Goal: Task Accomplishment & Management: Manage account settings

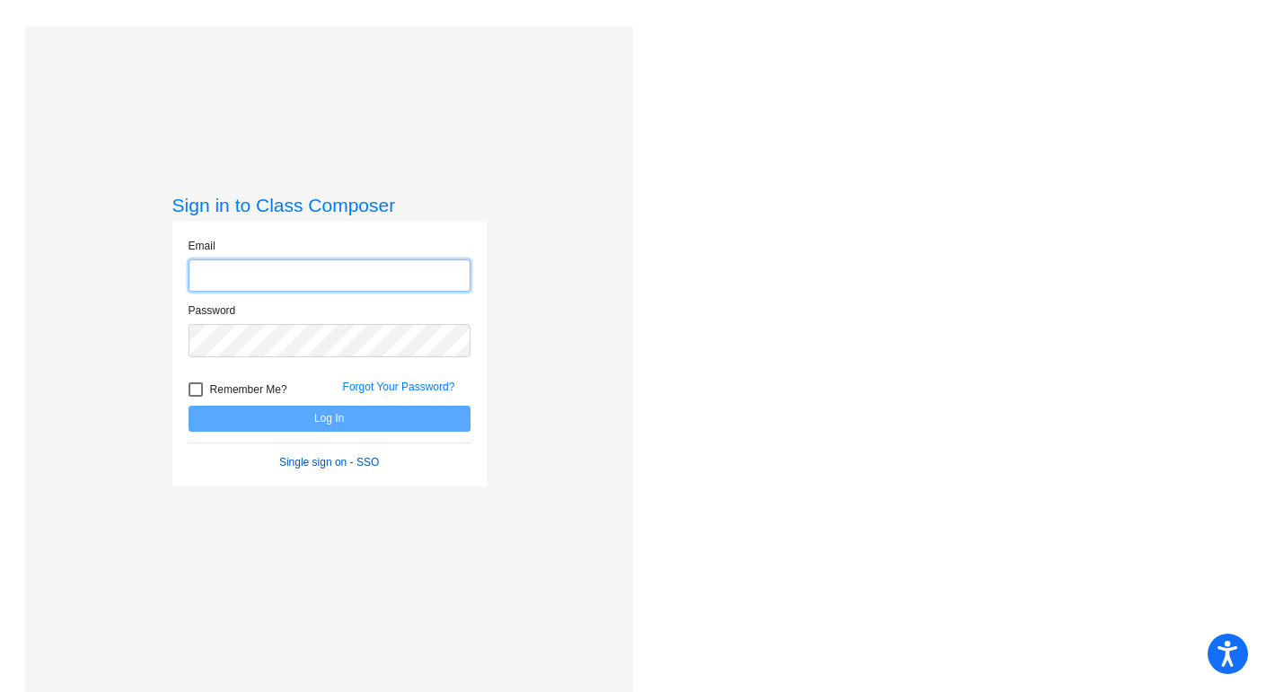
type input "[EMAIL_ADDRESS][DOMAIN_NAME]"
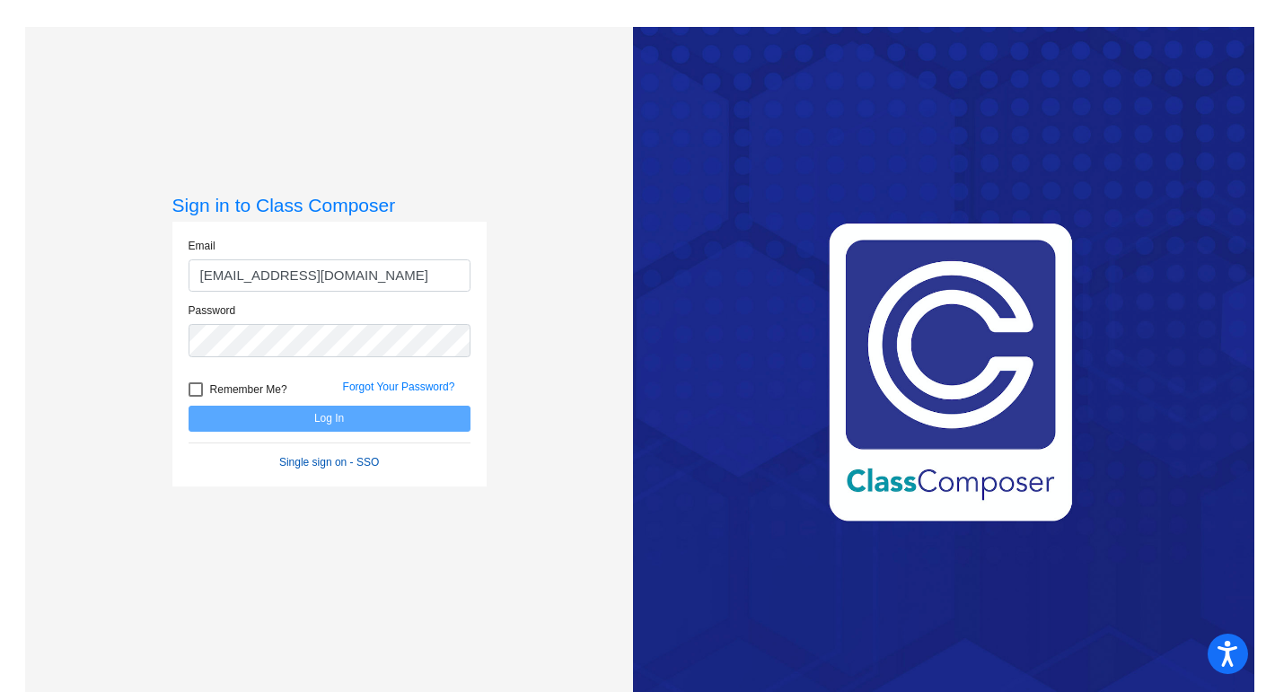
click at [320, 463] on link "Single sign on - SSO" at bounding box center [329, 462] width 100 height 13
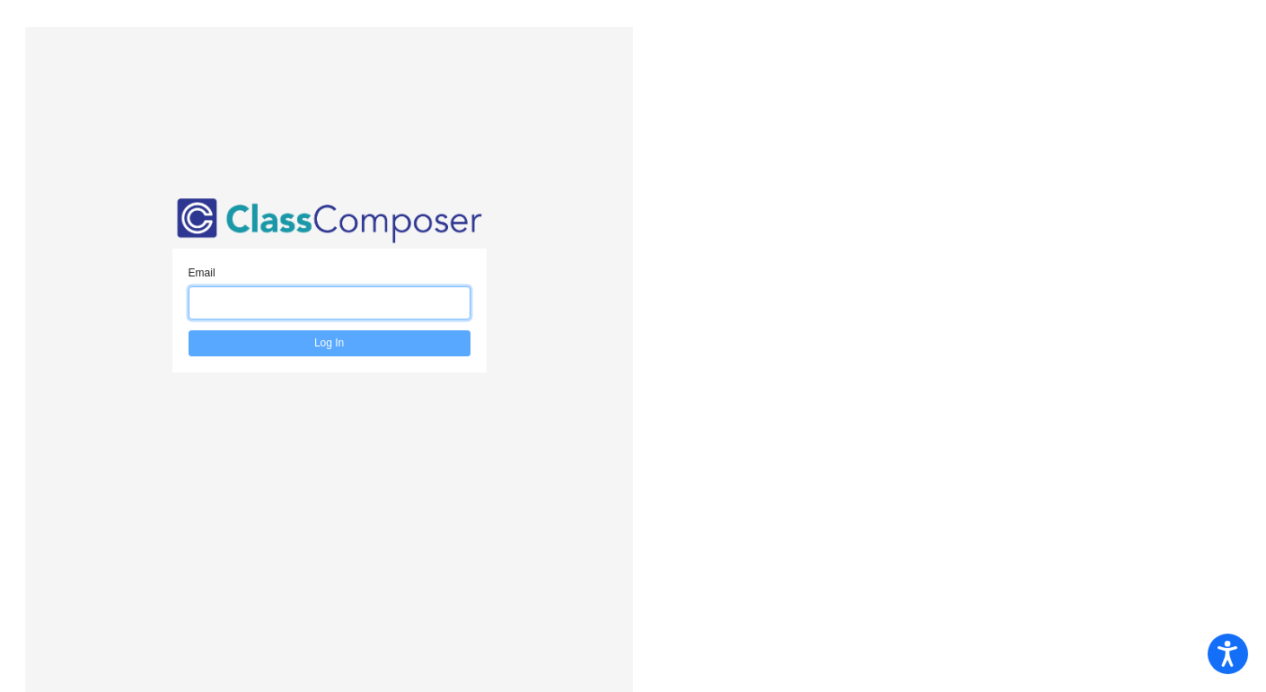
type input "bsbardella@bethlehemschools.org"
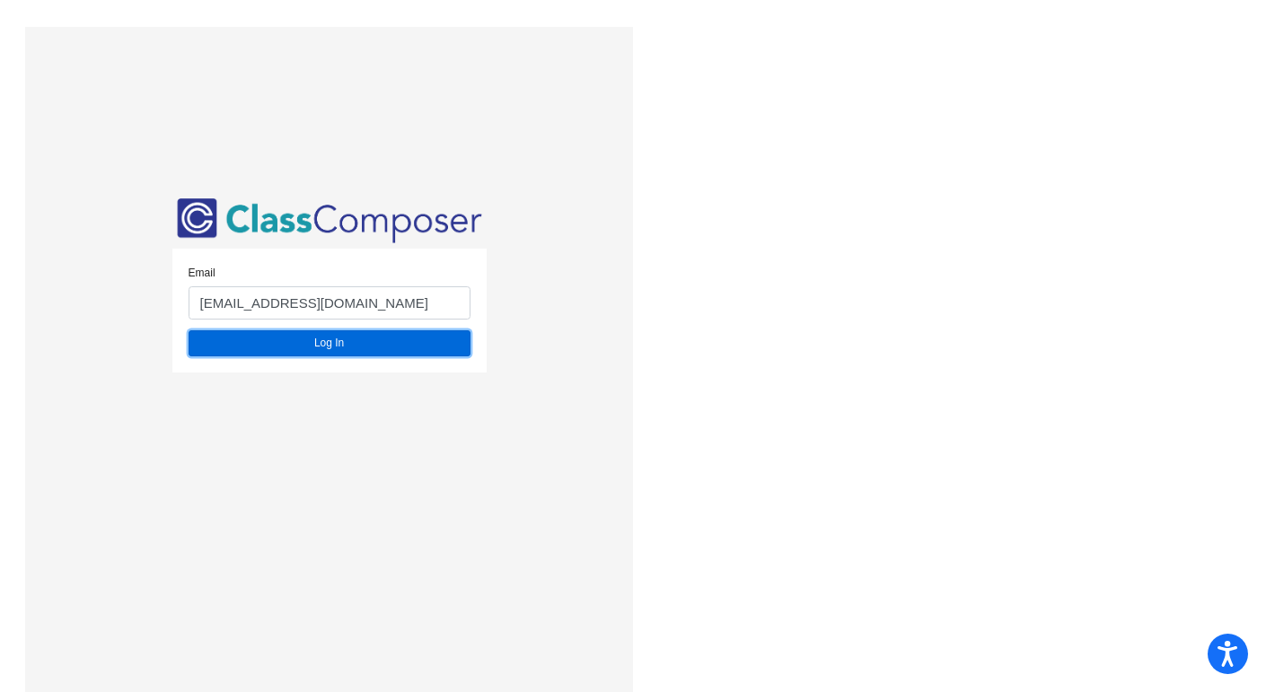
click at [343, 348] on button "Log In" at bounding box center [330, 343] width 282 height 26
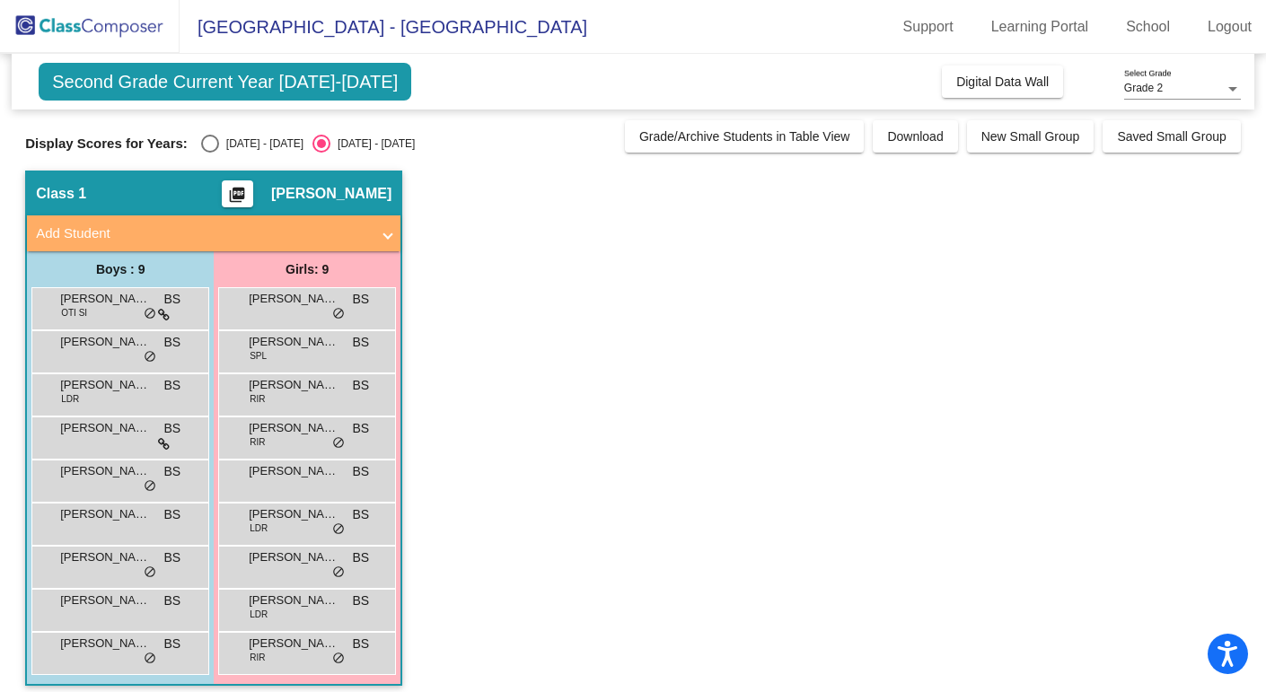
click at [201, 142] on div "Select an option" at bounding box center [210, 144] width 18 height 18
click at [209, 153] on input "[DATE] - [DATE]" at bounding box center [209, 153] width 1 height 1
radio input "true"
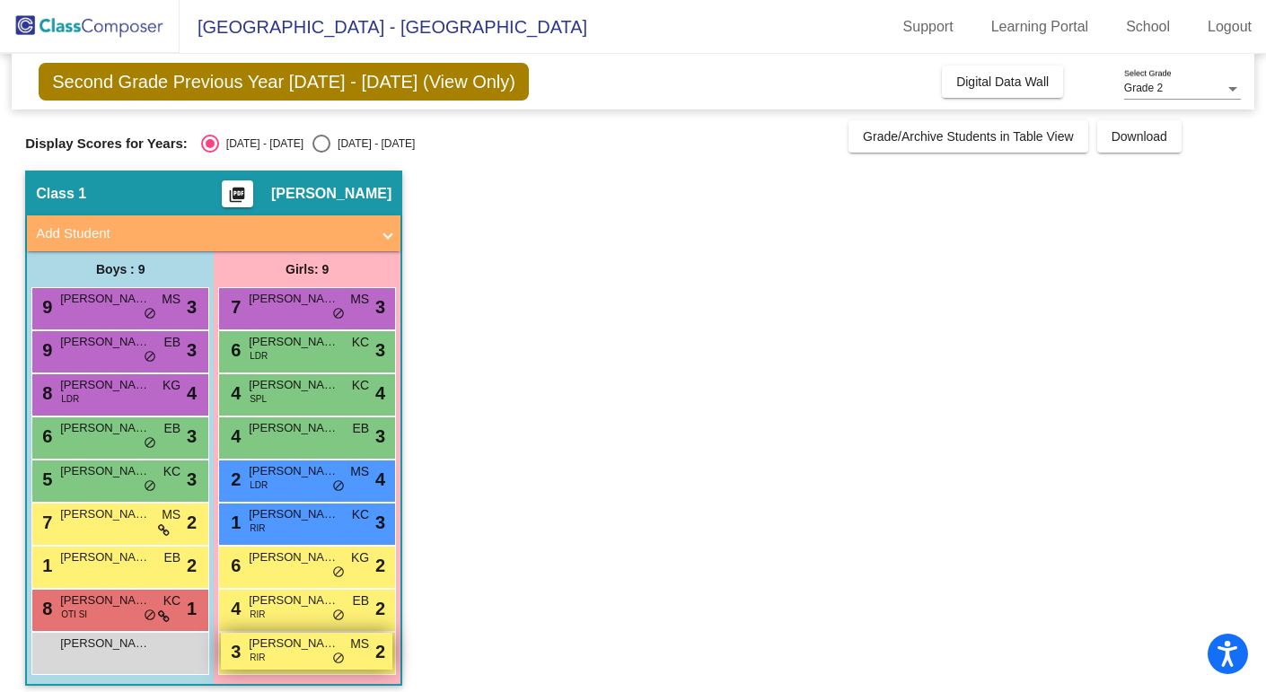
click at [271, 647] on span "[PERSON_NAME]" at bounding box center [294, 644] width 90 height 18
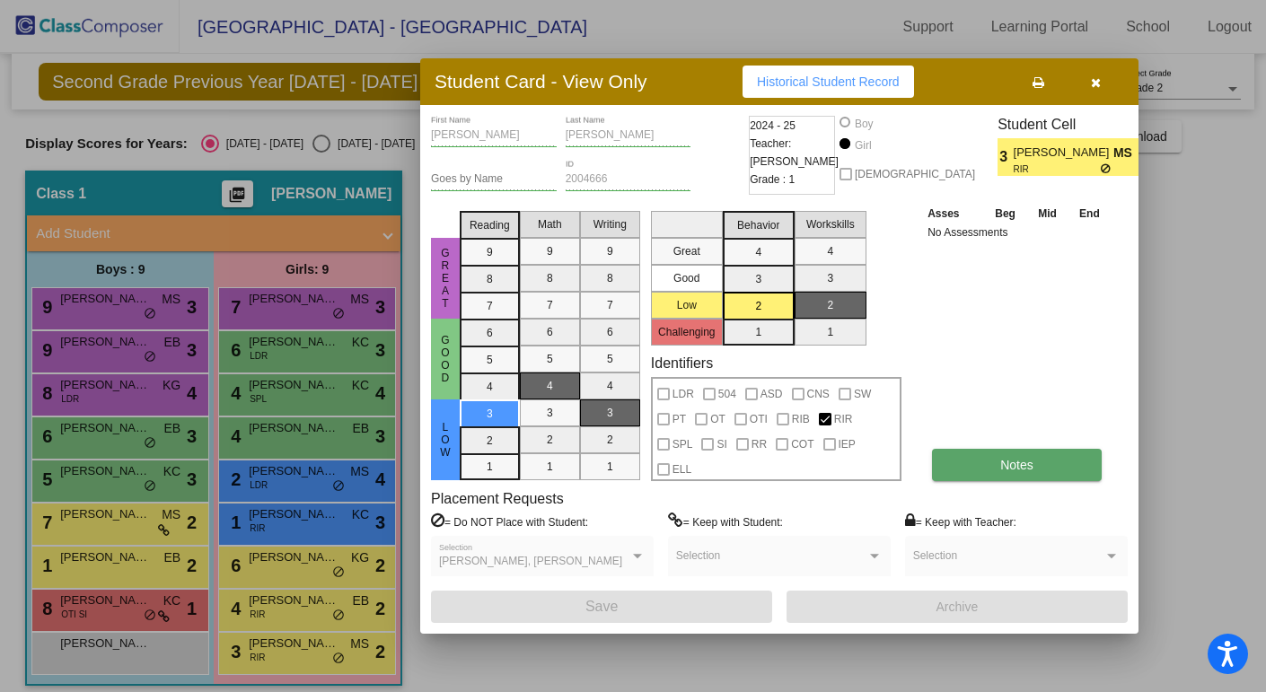
click at [997, 466] on button "Notes" at bounding box center [1017, 465] width 170 height 32
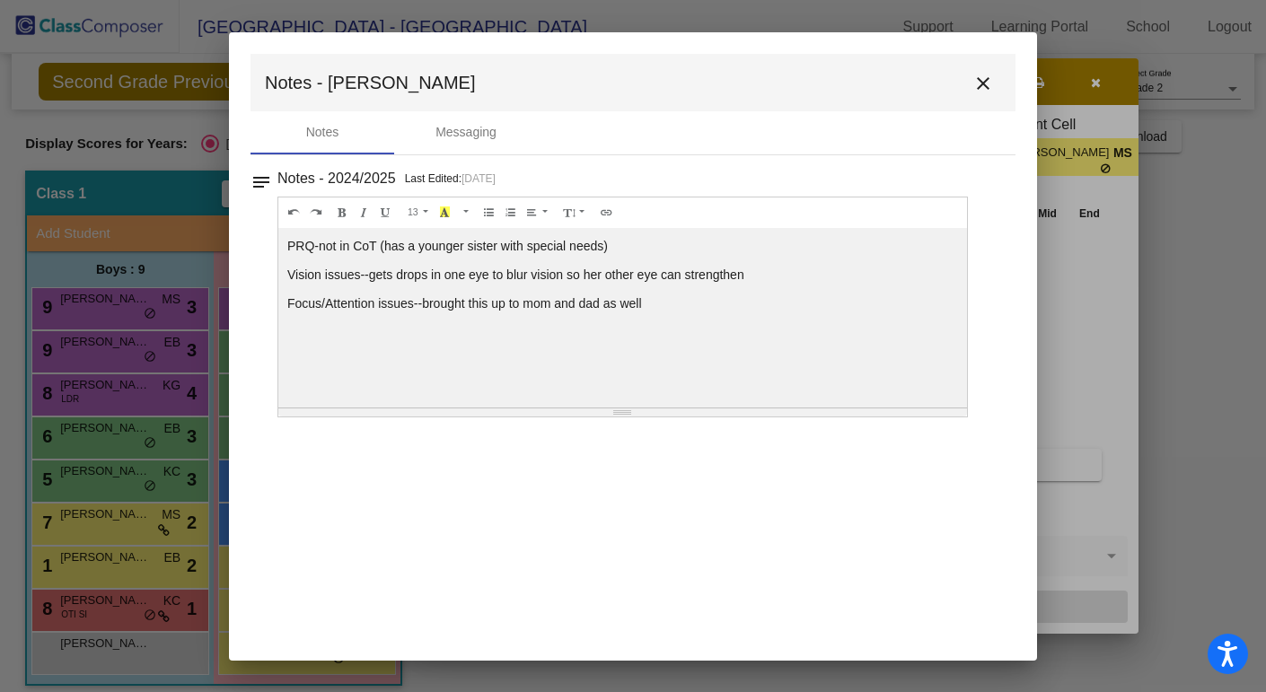
click at [979, 79] on mat-icon "close" at bounding box center [983, 84] width 22 height 22
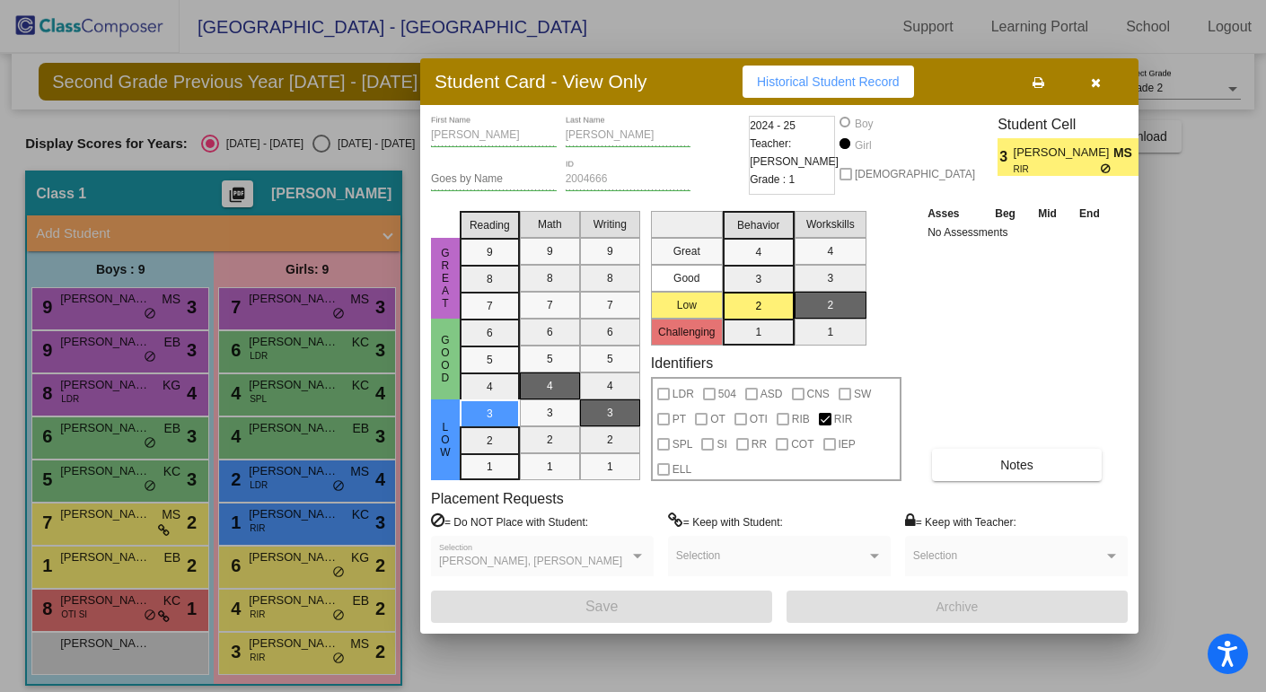
click at [1089, 84] on button "button" at bounding box center [1095, 82] width 57 height 32
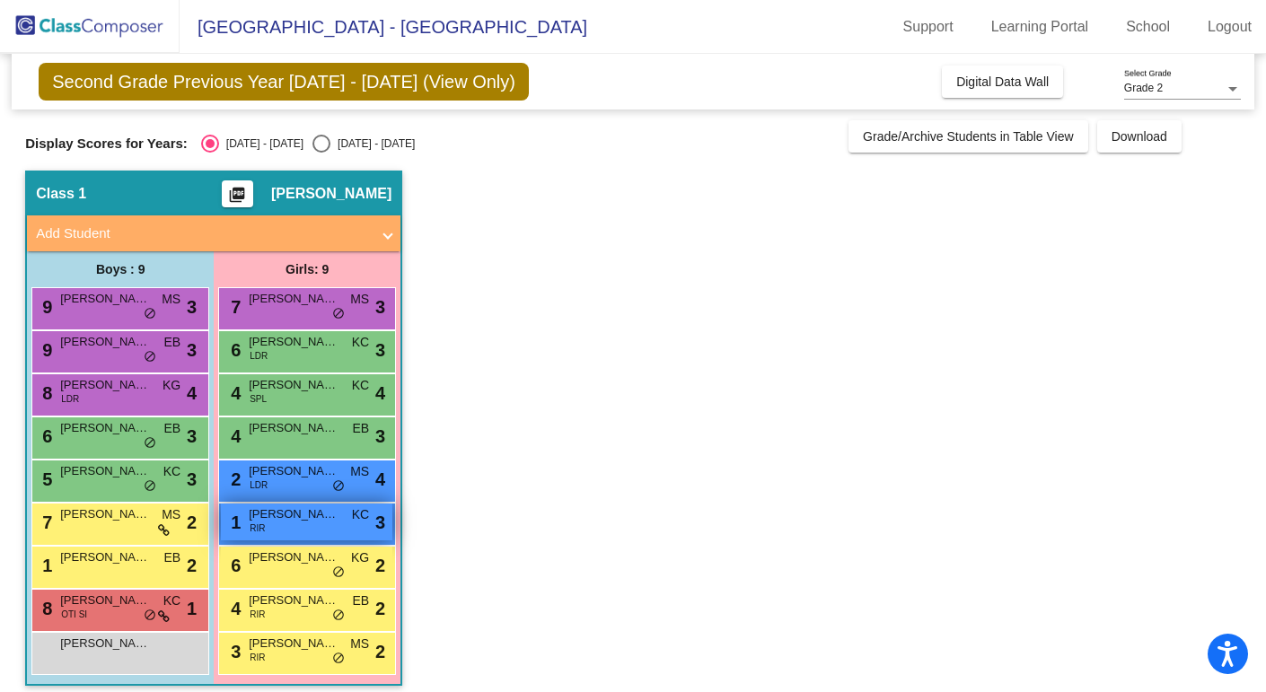
click at [265, 509] on span "[PERSON_NAME]" at bounding box center [294, 514] width 90 height 18
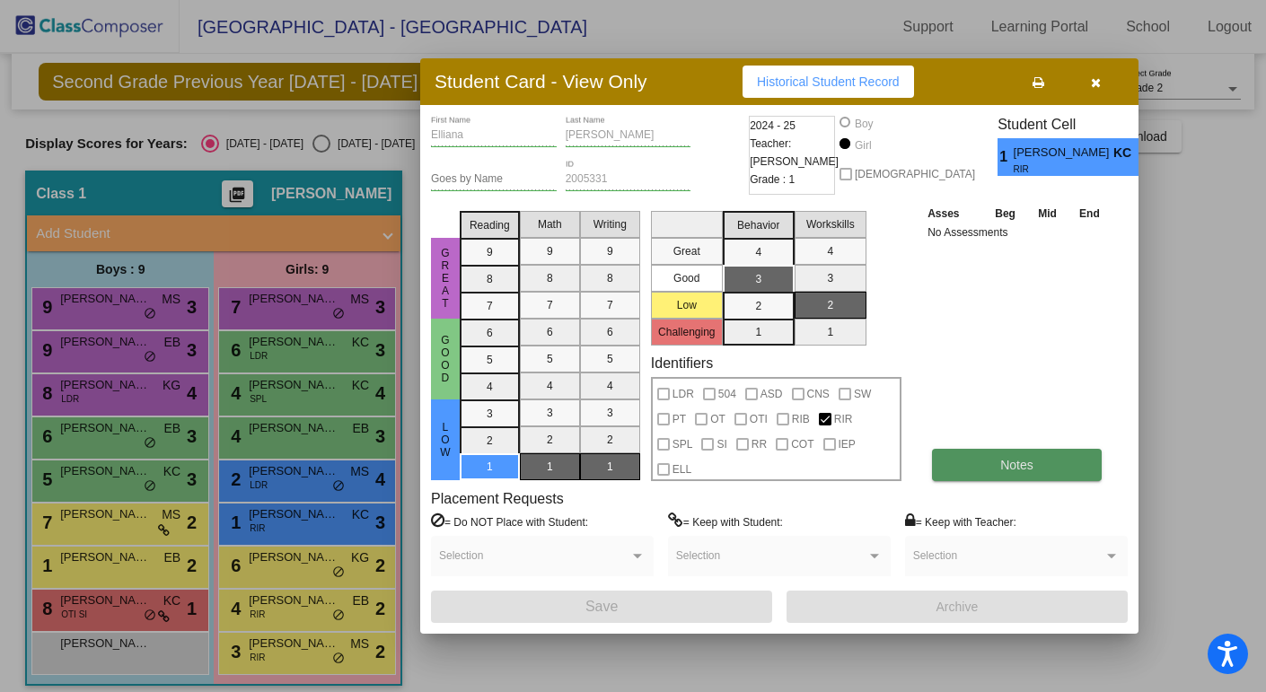
click at [1014, 478] on button "Notes" at bounding box center [1017, 465] width 170 height 32
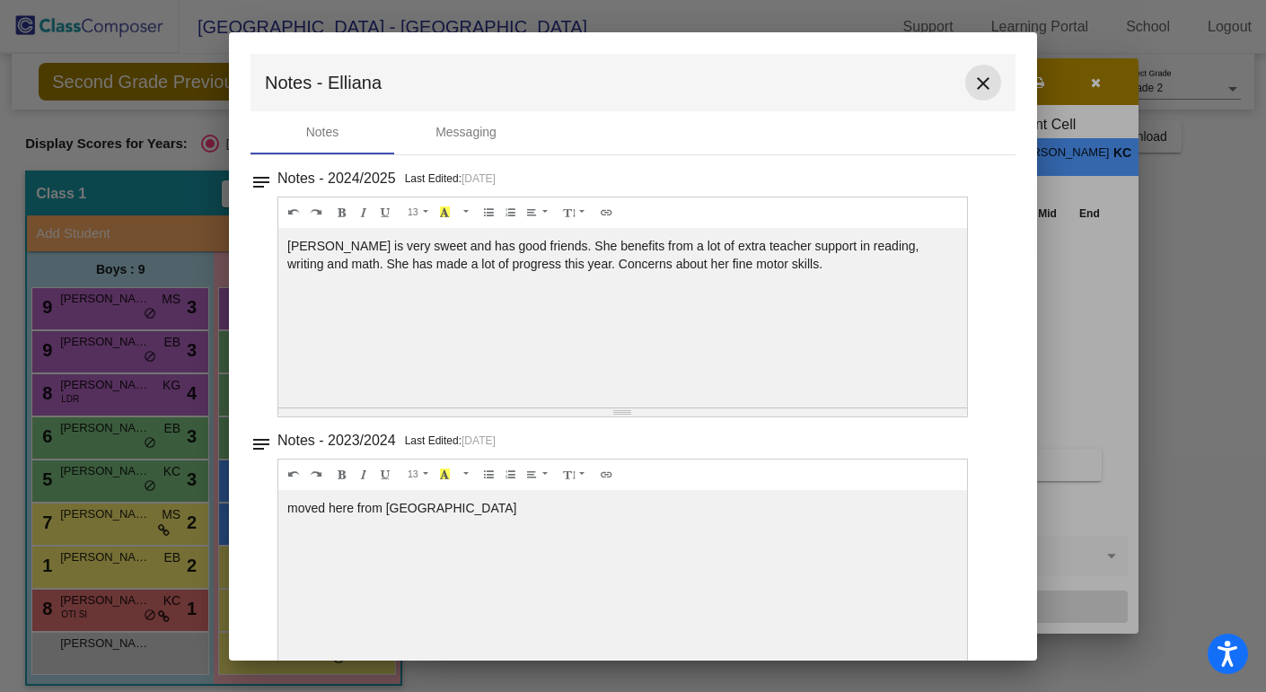
click at [976, 84] on mat-icon "close" at bounding box center [983, 84] width 22 height 22
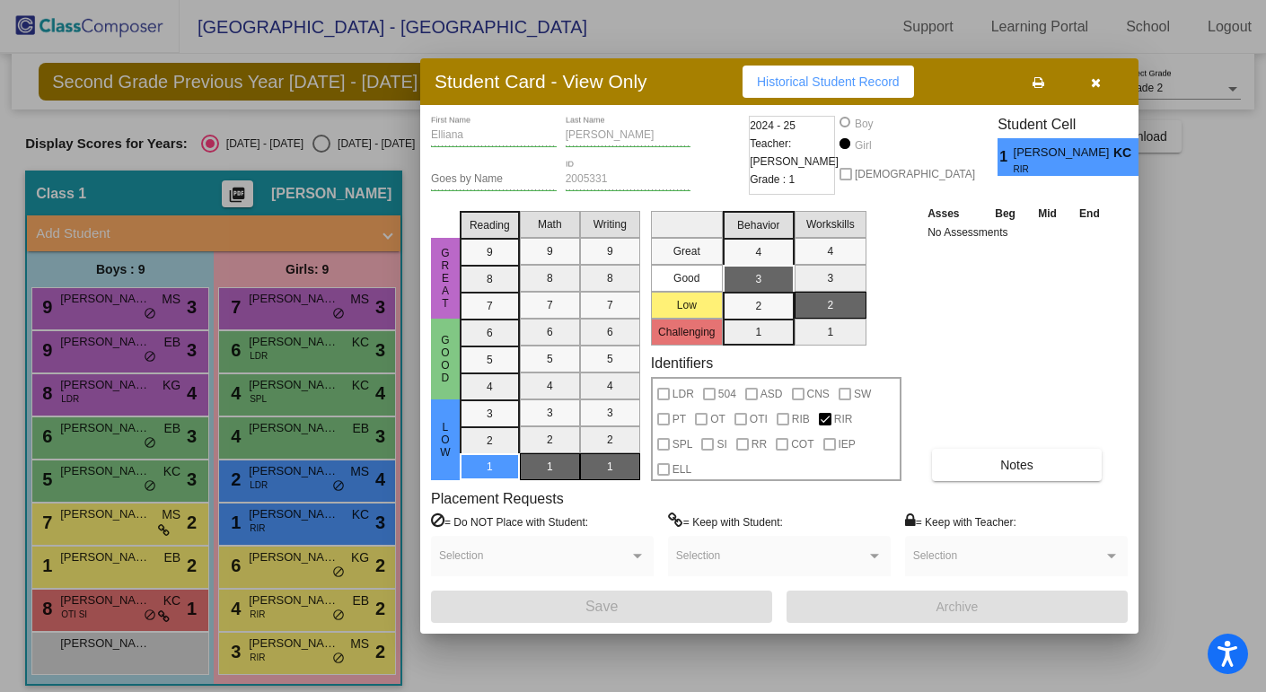
click at [1096, 85] on icon "button" at bounding box center [1096, 82] width 10 height 13
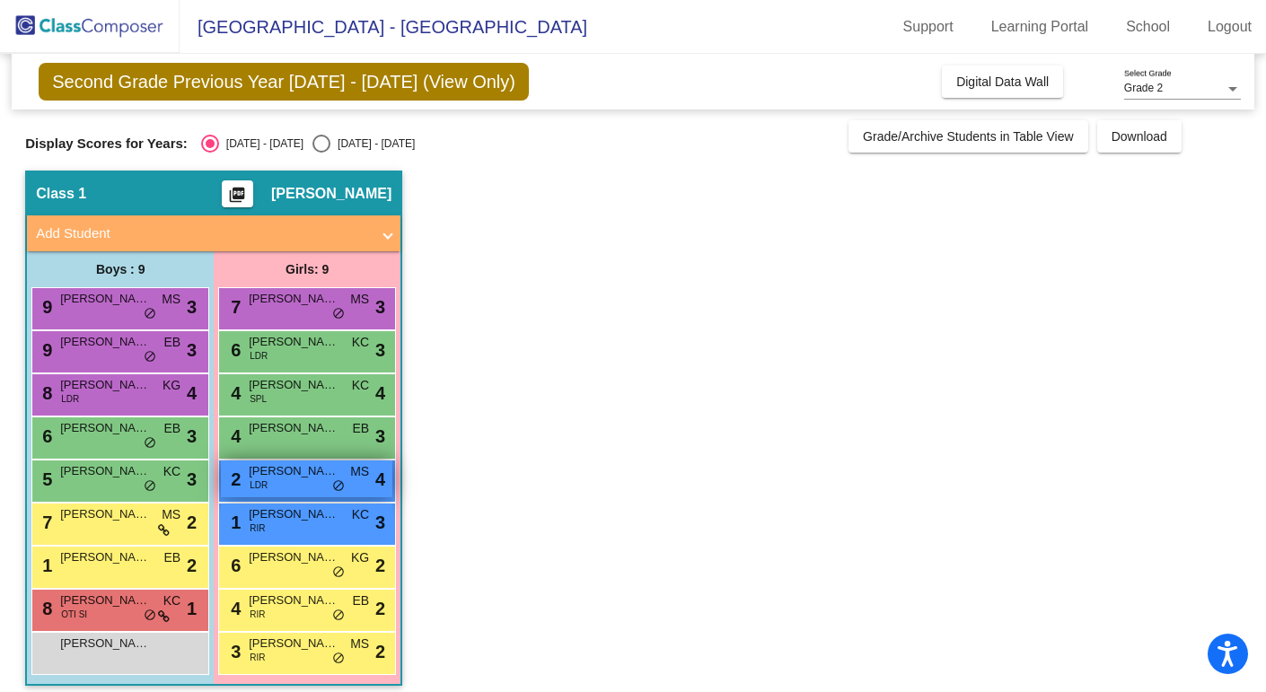
click at [245, 473] on div "2 [PERSON_NAME] LDR MS lock do_not_disturb_alt 4" at bounding box center [306, 479] width 171 height 37
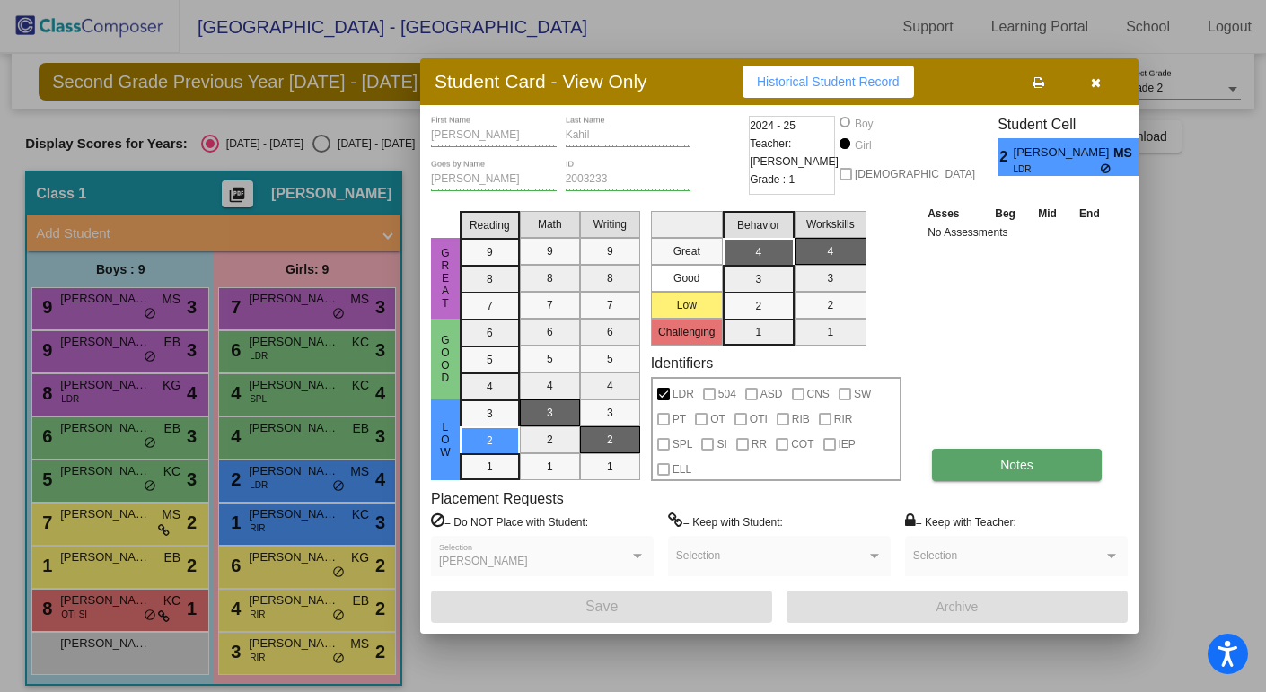
click at [1030, 452] on button "Notes" at bounding box center [1017, 465] width 170 height 32
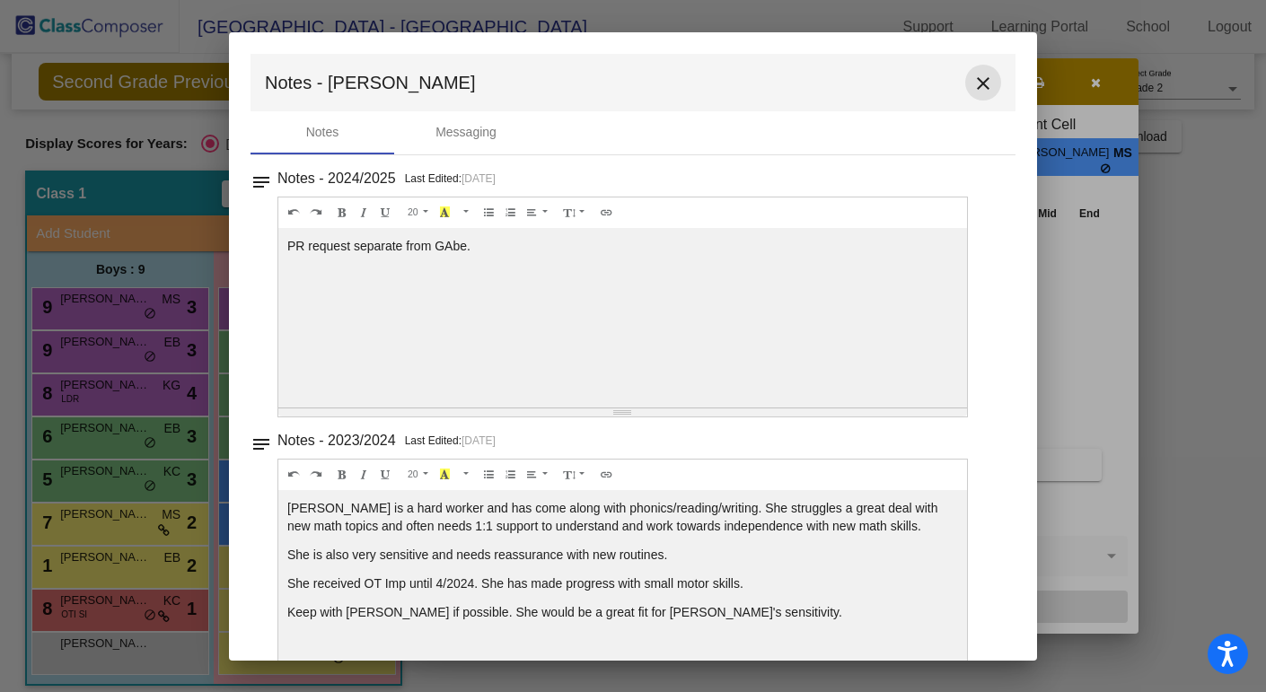
click at [978, 83] on mat-icon "close" at bounding box center [983, 84] width 22 height 22
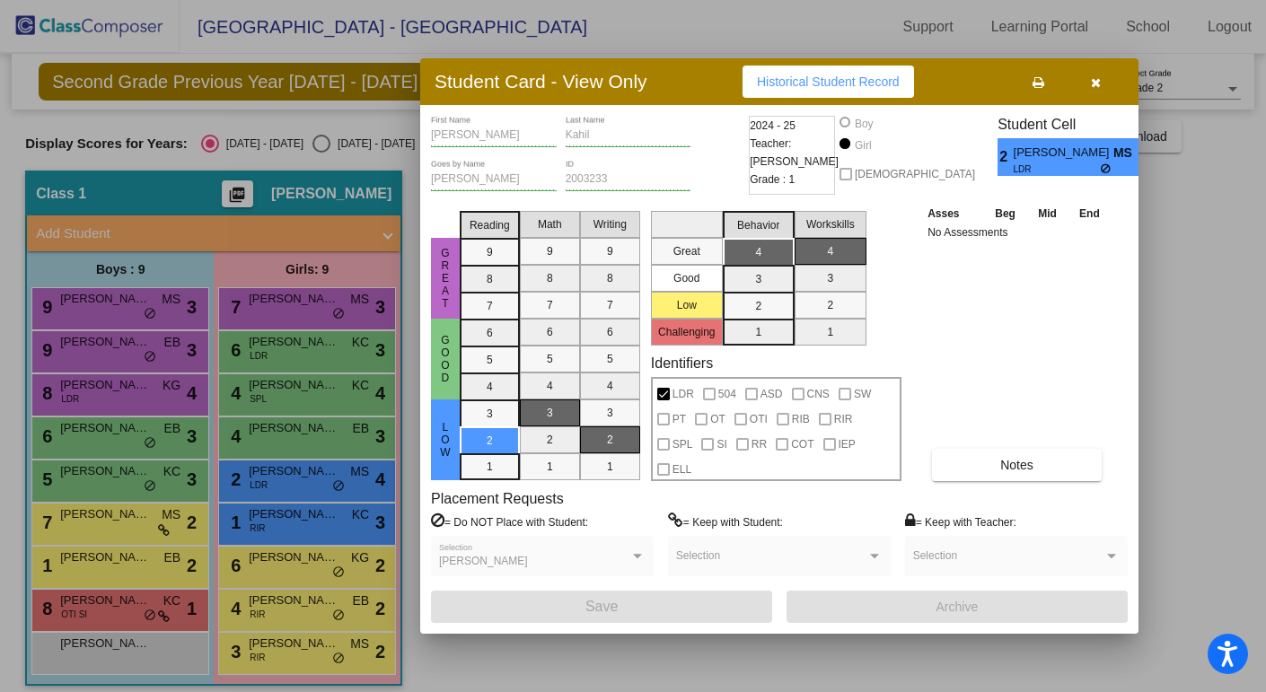
click at [1103, 83] on button "button" at bounding box center [1095, 82] width 57 height 32
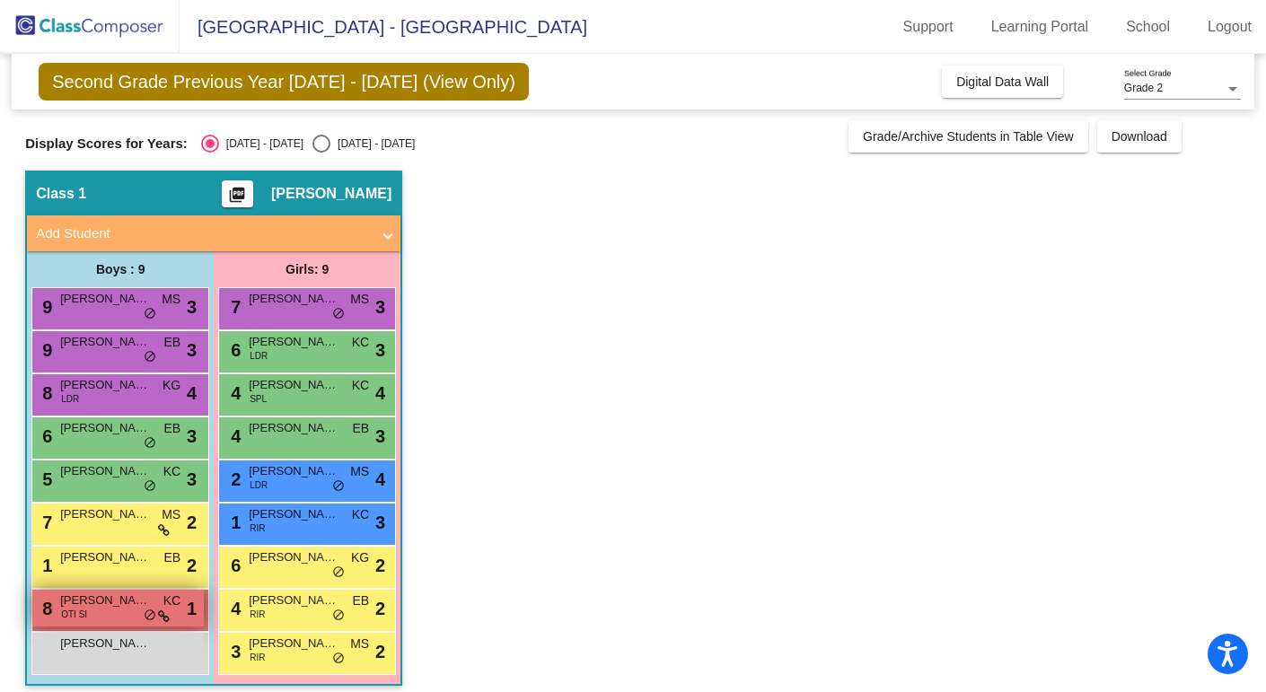
click at [104, 610] on div "8 [PERSON_NAME] OTI SI KC lock do_not_disturb_alt 1" at bounding box center [117, 608] width 171 height 37
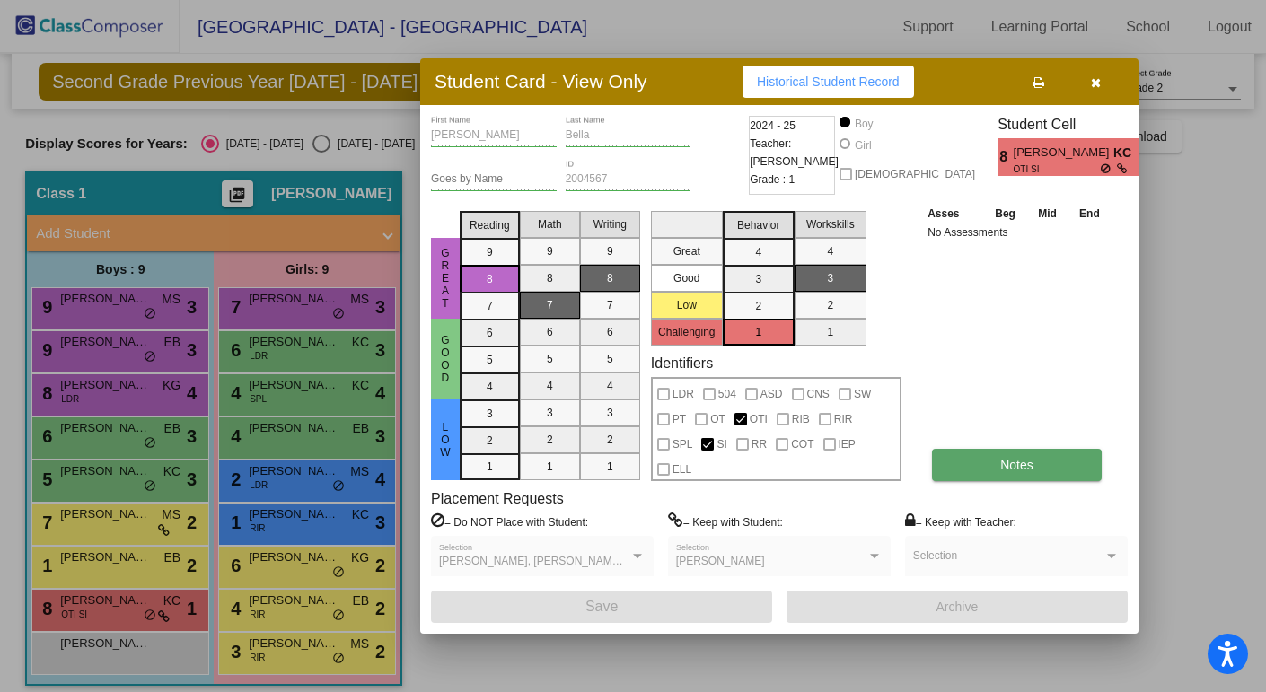
click at [1015, 467] on span "Notes" at bounding box center [1016, 465] width 33 height 14
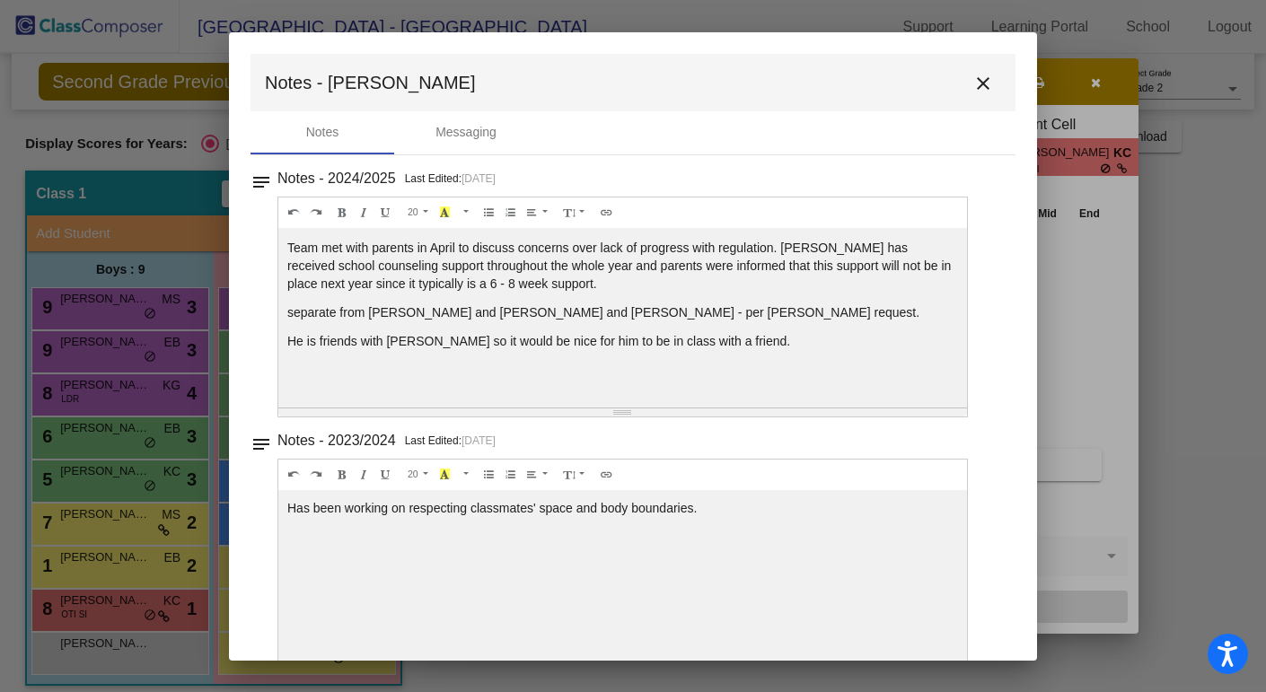
scroll to position [153, 0]
click at [978, 76] on mat-icon "close" at bounding box center [983, 84] width 22 height 22
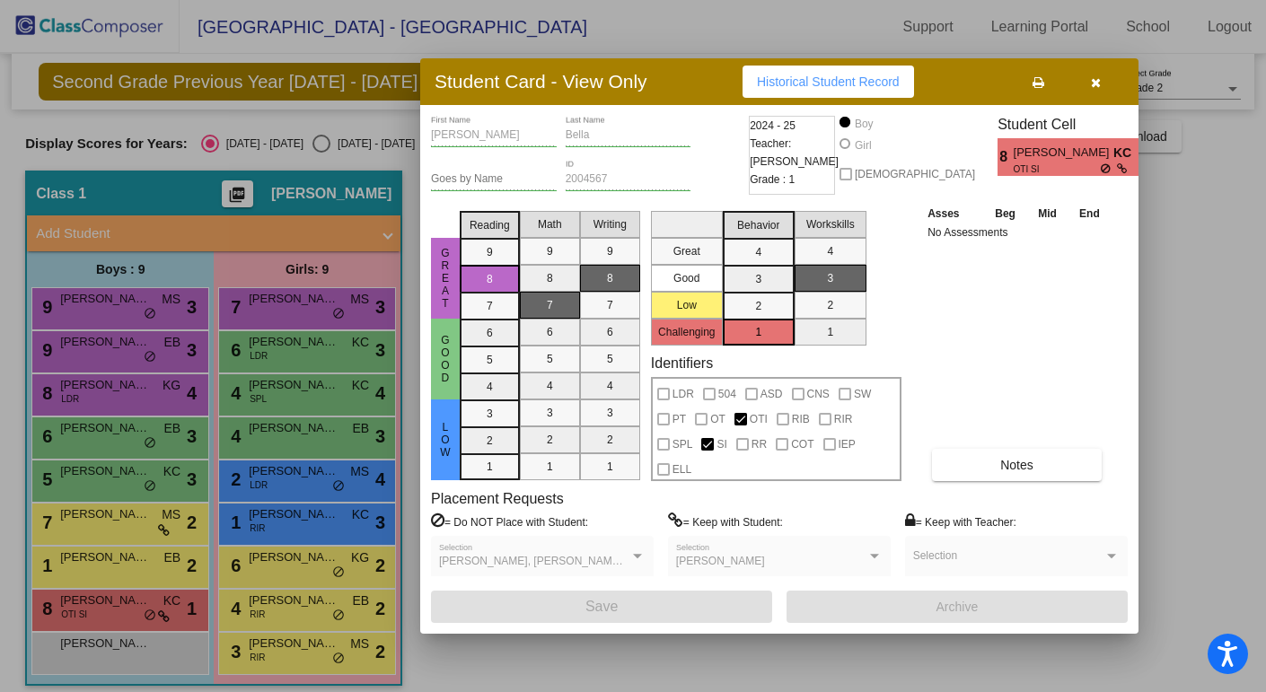
click at [1081, 83] on button "button" at bounding box center [1095, 82] width 57 height 32
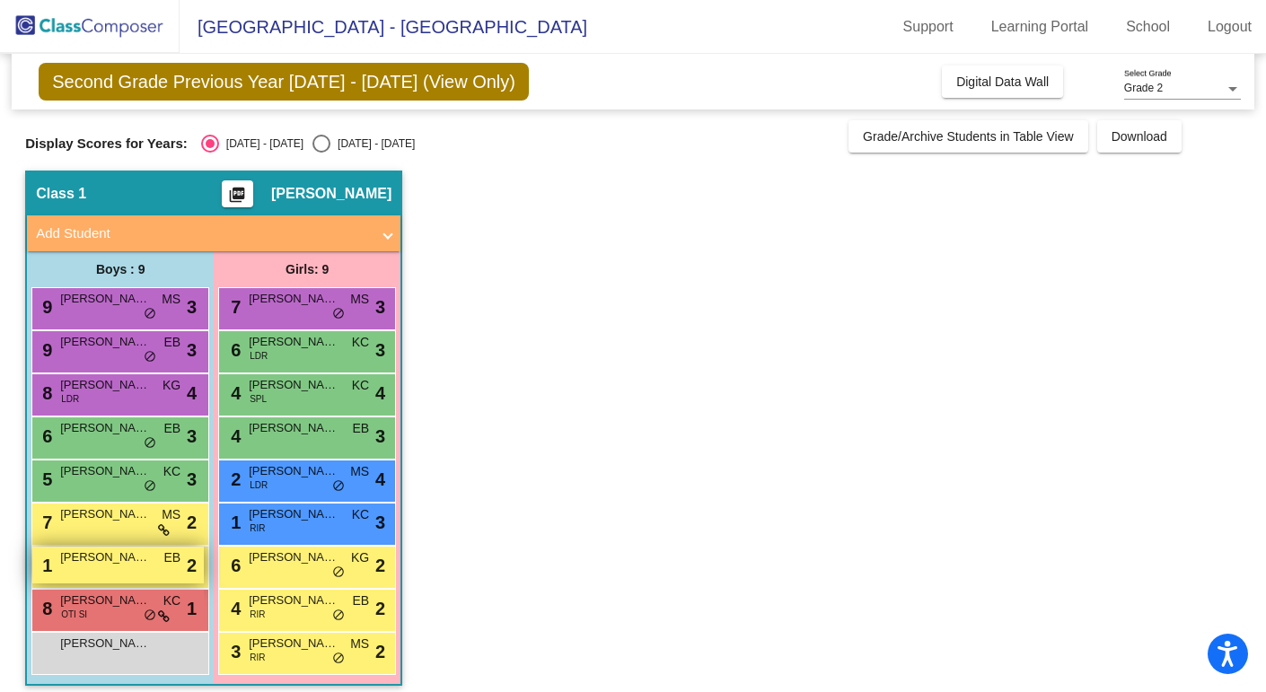
click at [97, 553] on span "[PERSON_NAME]" at bounding box center [105, 558] width 90 height 18
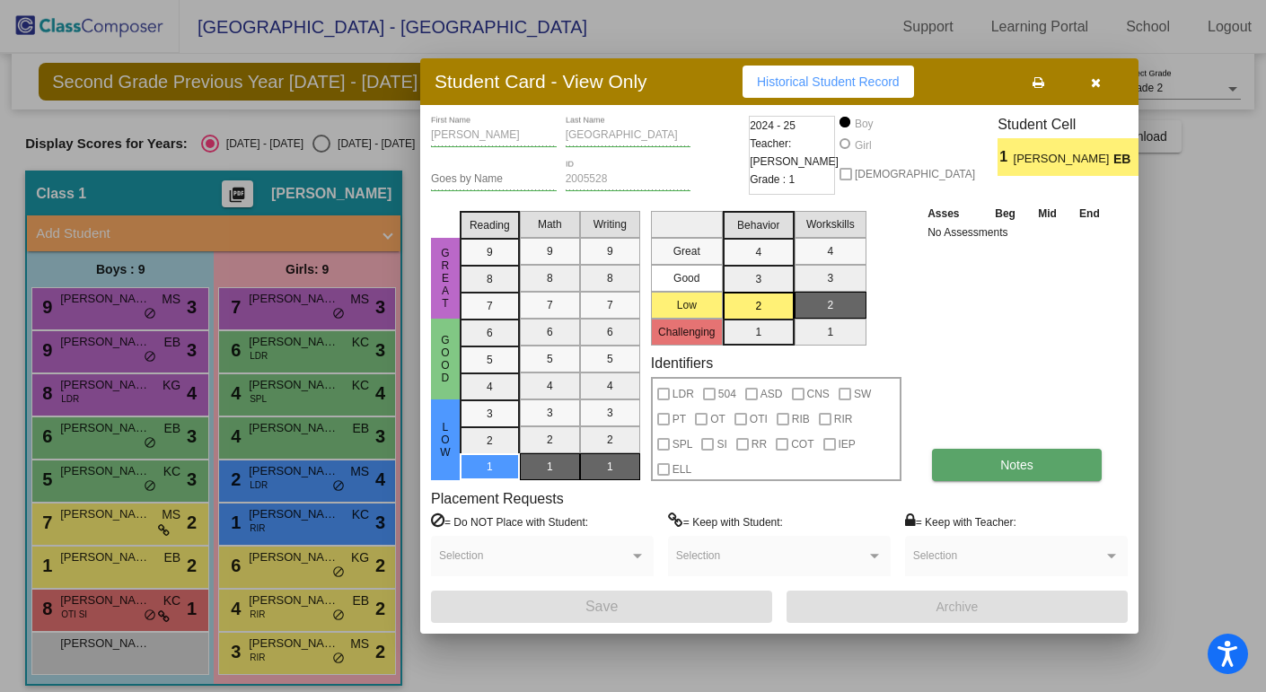
click at [1023, 458] on span "Notes" at bounding box center [1016, 465] width 33 height 14
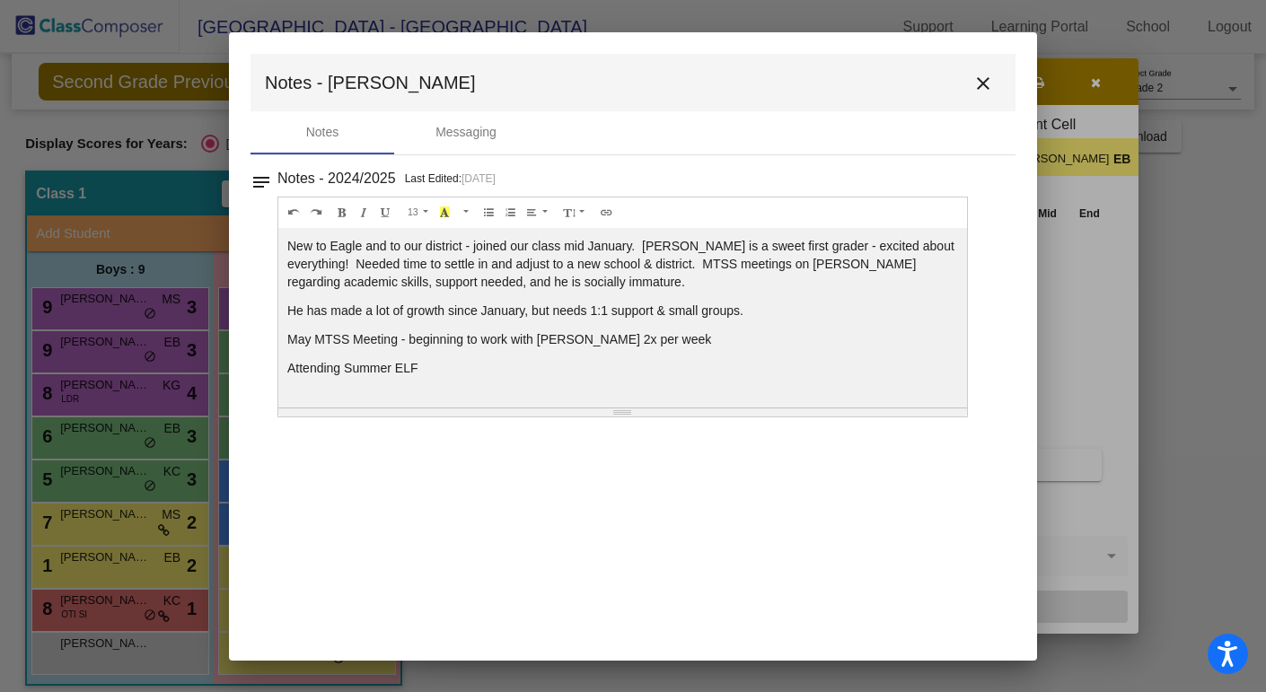
click at [979, 77] on mat-icon "close" at bounding box center [983, 84] width 22 height 22
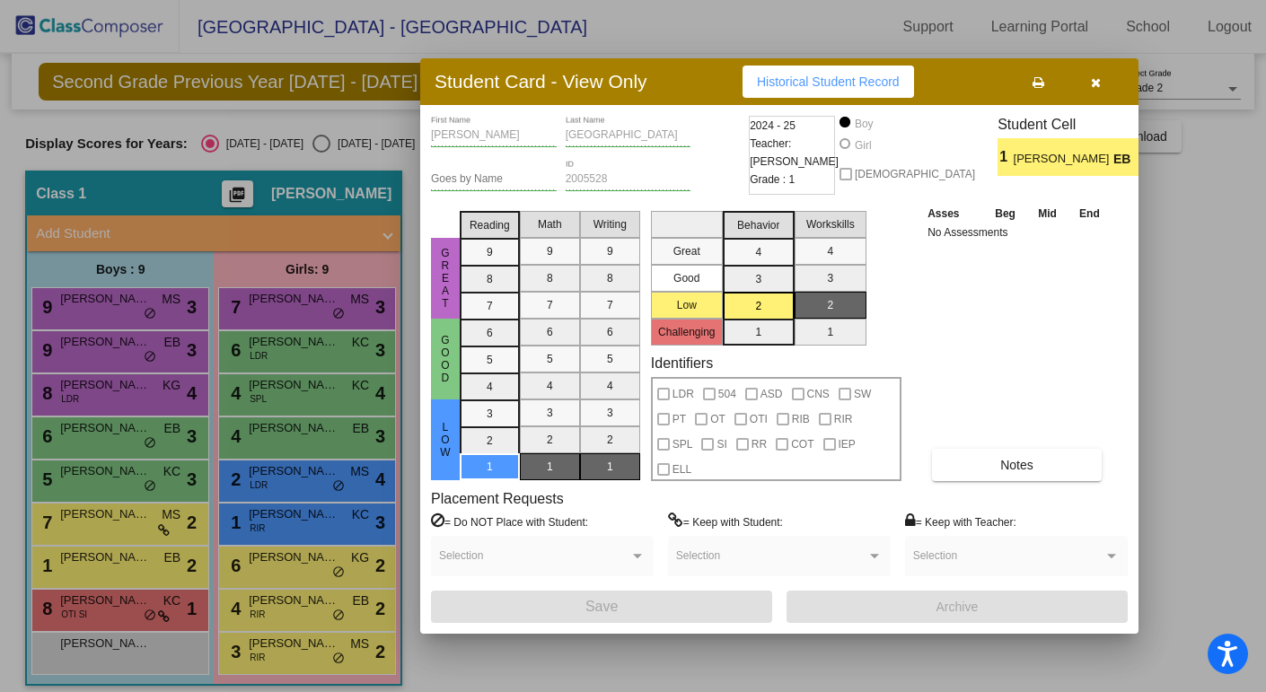
click at [1101, 87] on button "button" at bounding box center [1095, 82] width 57 height 32
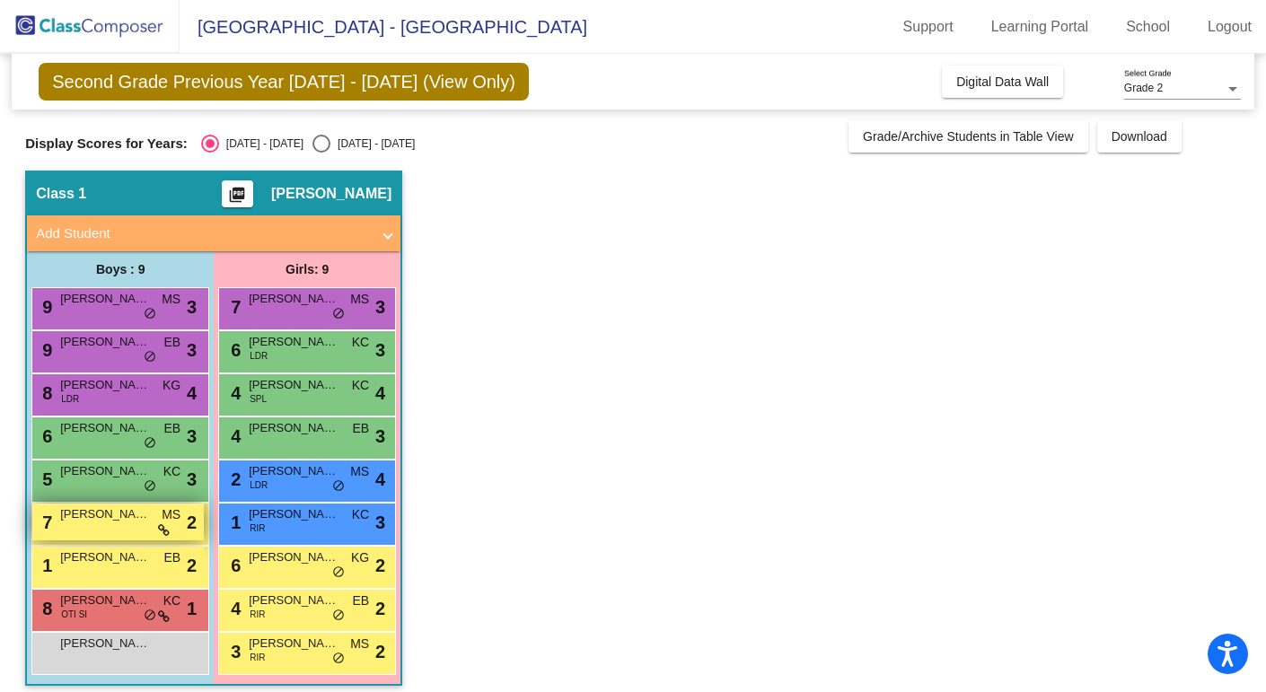
click at [48, 509] on div "7 [PERSON_NAME] MS lock do_not_disturb_alt 2" at bounding box center [117, 522] width 171 height 37
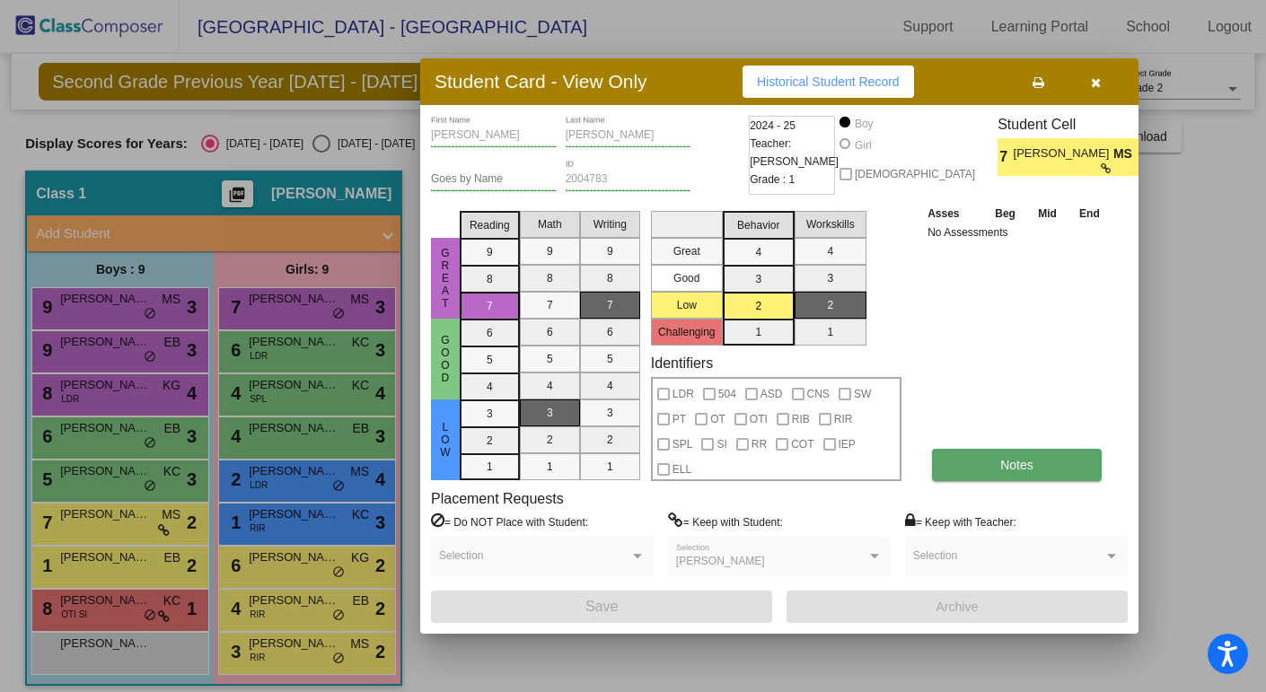
click at [1006, 456] on button "Notes" at bounding box center [1017, 465] width 170 height 32
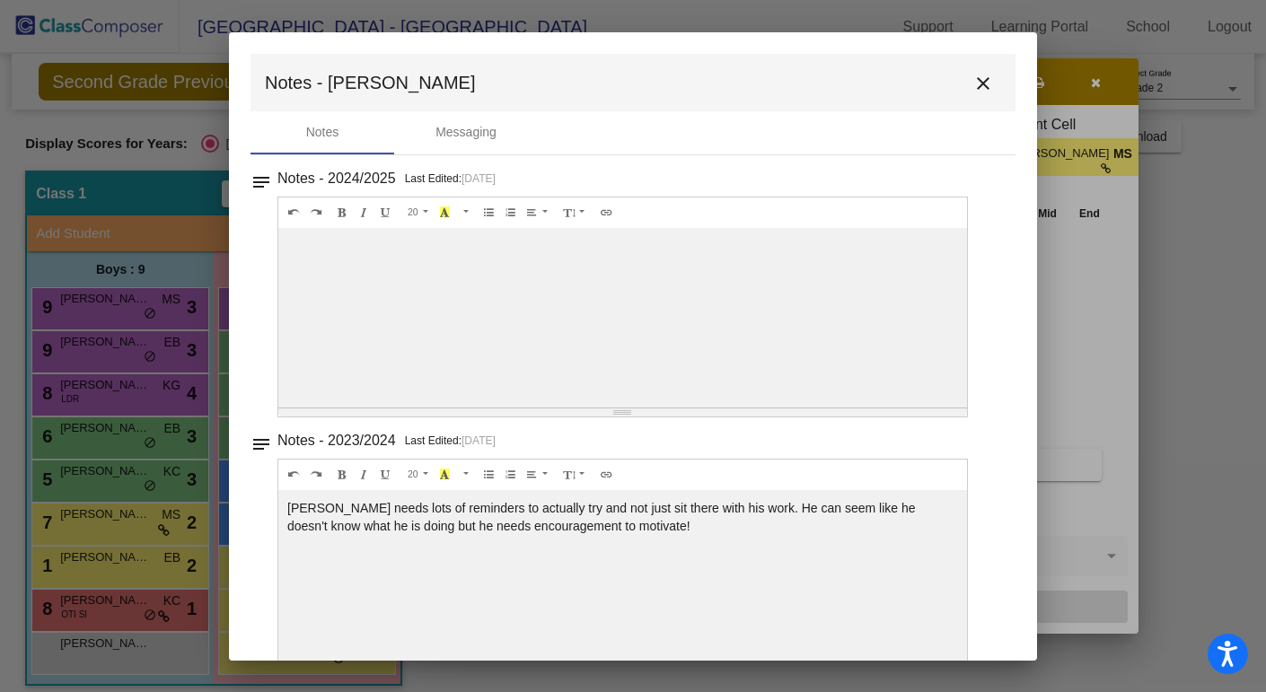
click at [974, 78] on mat-icon "close" at bounding box center [983, 84] width 22 height 22
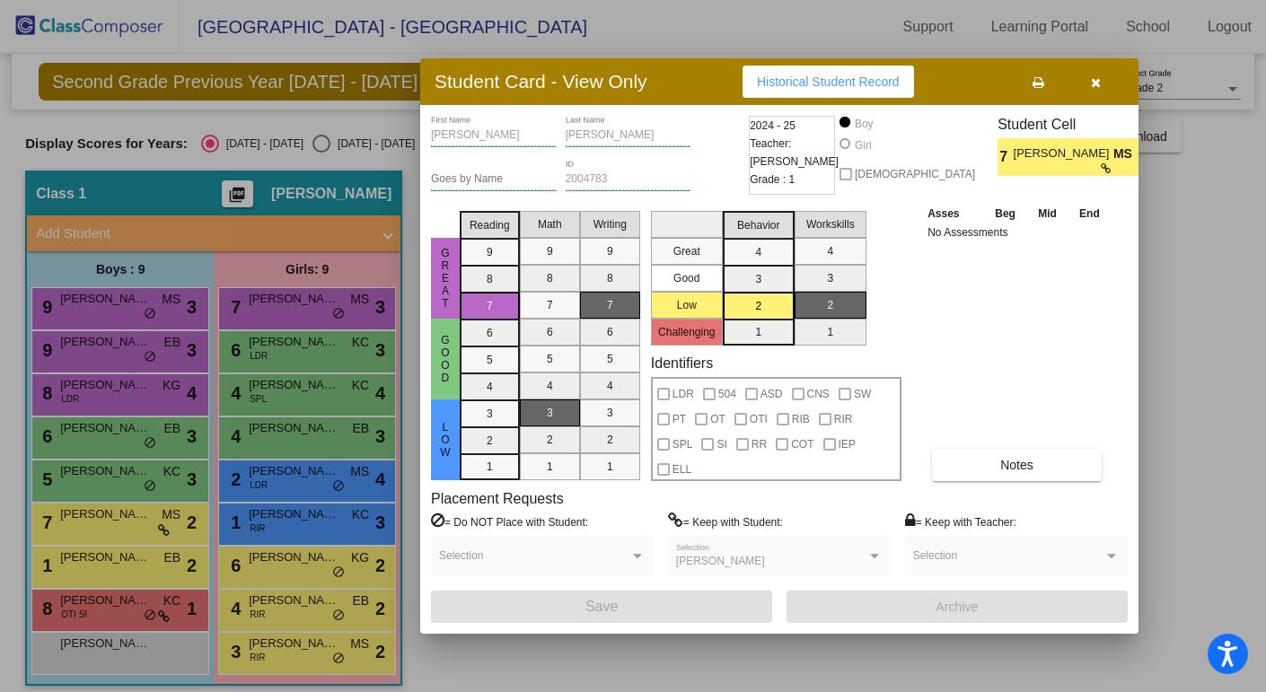
click at [1097, 80] on icon "button" at bounding box center [1096, 82] width 10 height 13
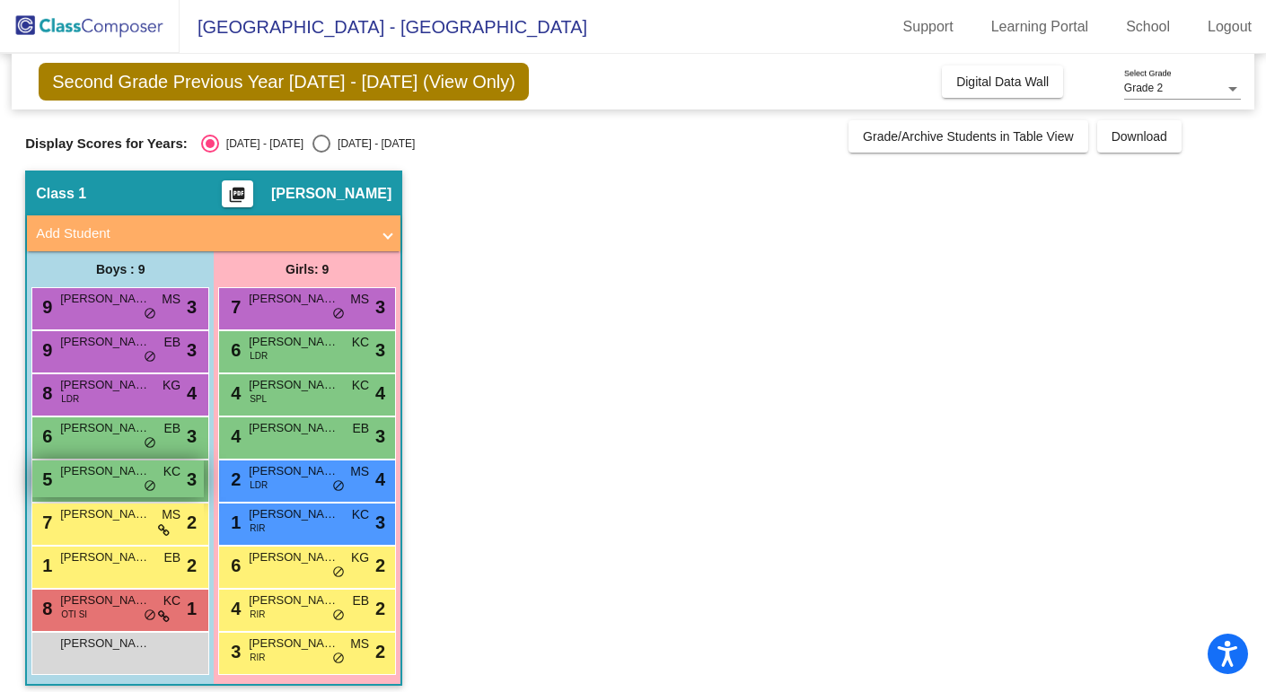
click at [85, 470] on span "[PERSON_NAME]" at bounding box center [105, 471] width 90 height 18
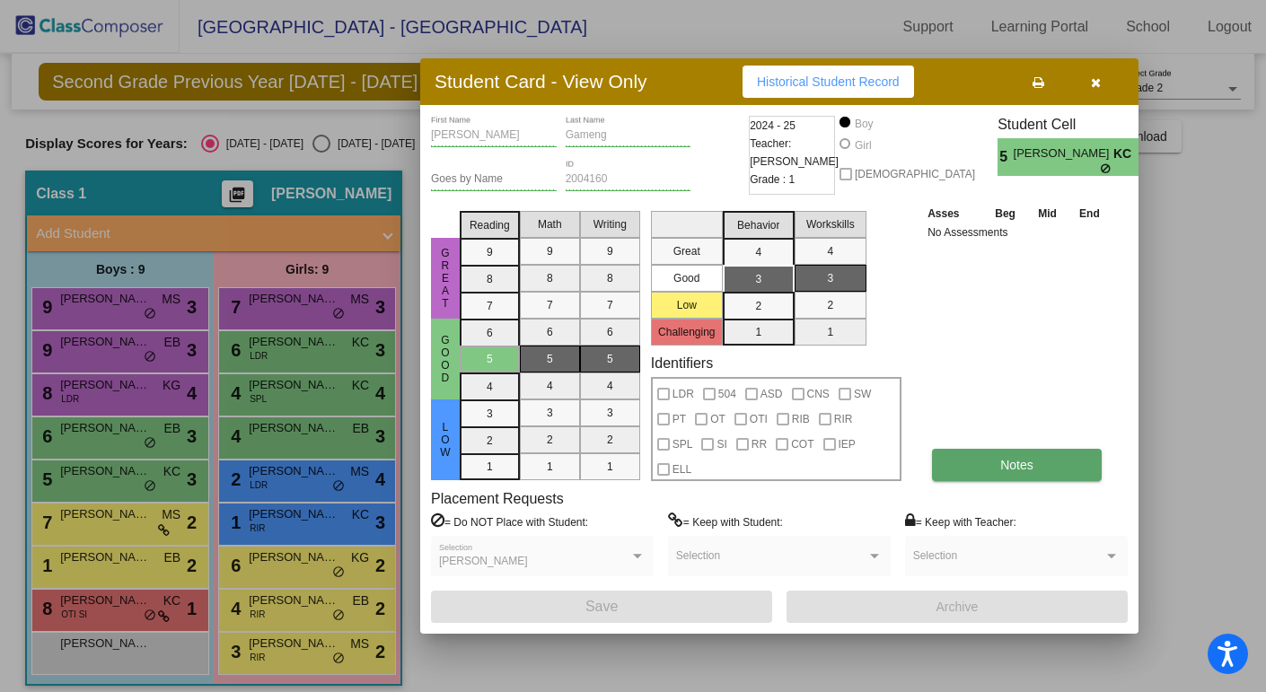
click at [979, 474] on button "Notes" at bounding box center [1017, 465] width 170 height 32
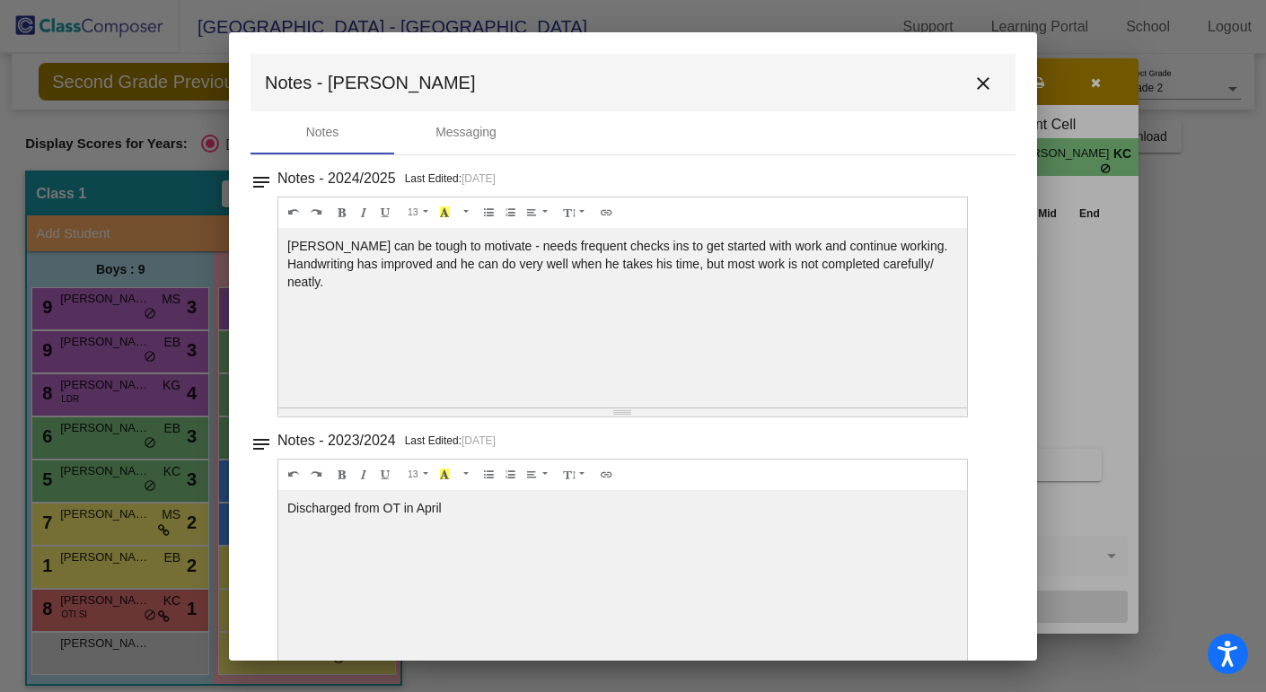
click at [978, 83] on mat-icon "close" at bounding box center [983, 84] width 22 height 22
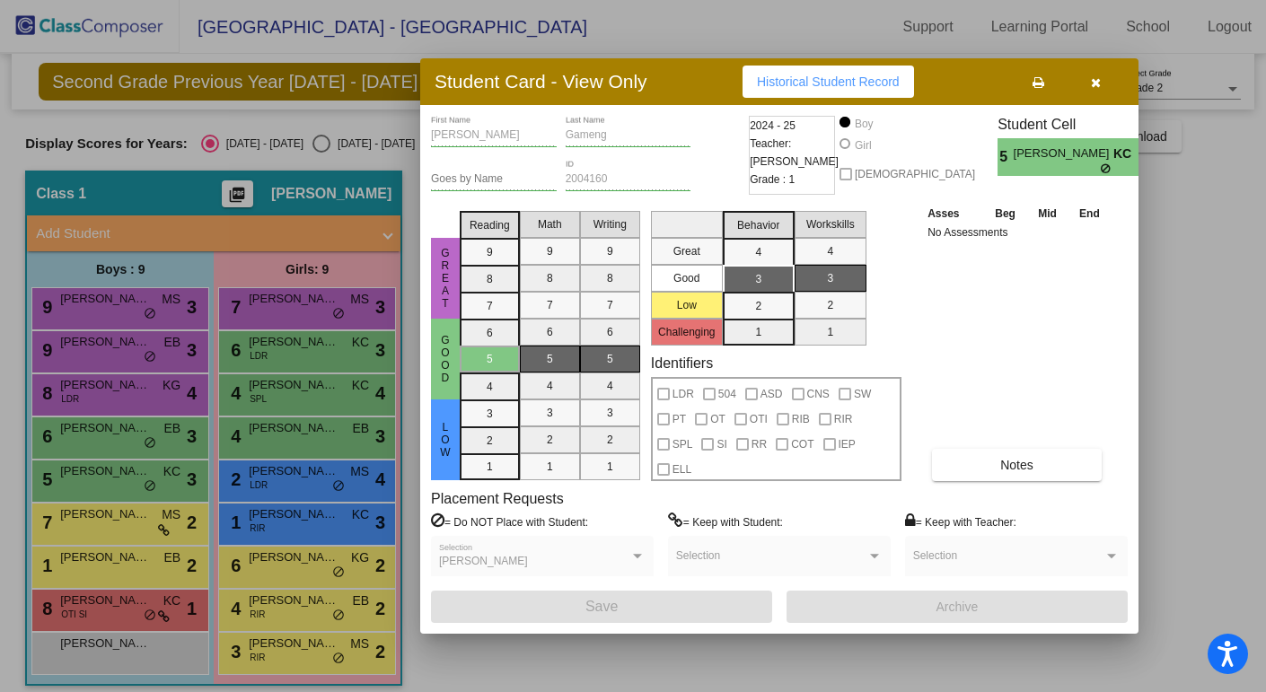
click at [1094, 80] on icon "button" at bounding box center [1096, 82] width 10 height 13
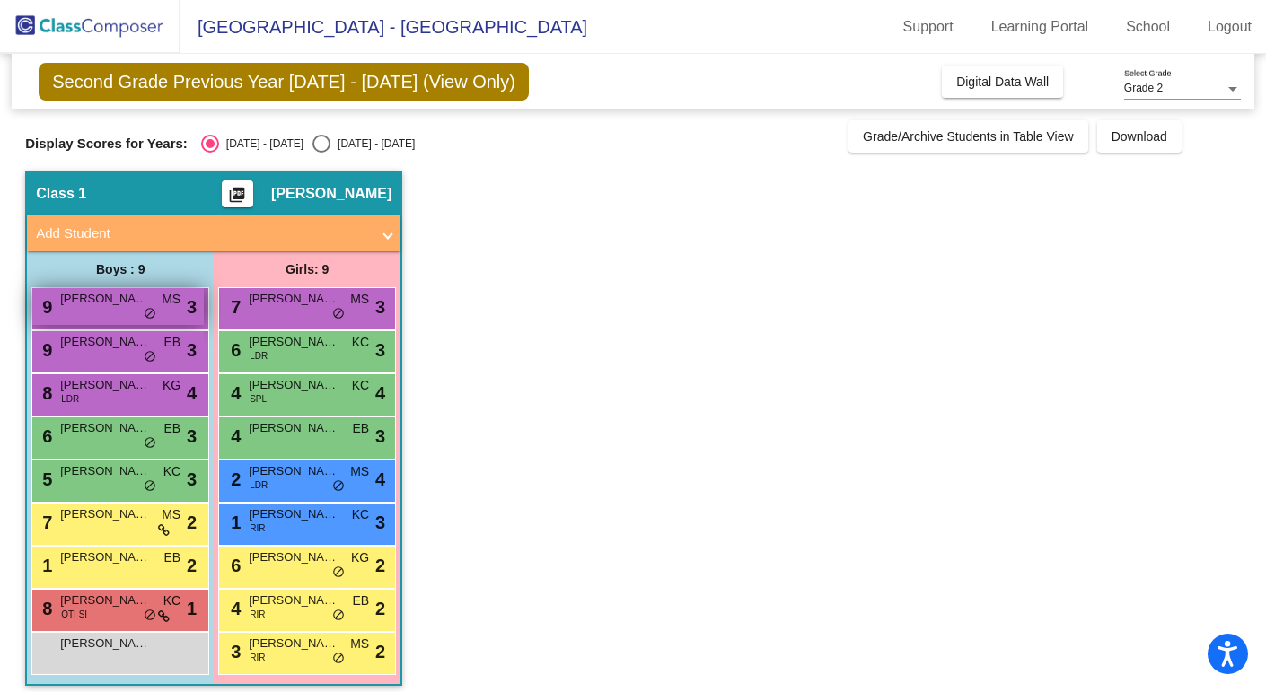
click at [70, 313] on div "9 [PERSON_NAME] MS lock do_not_disturb_alt 3" at bounding box center [117, 306] width 171 height 37
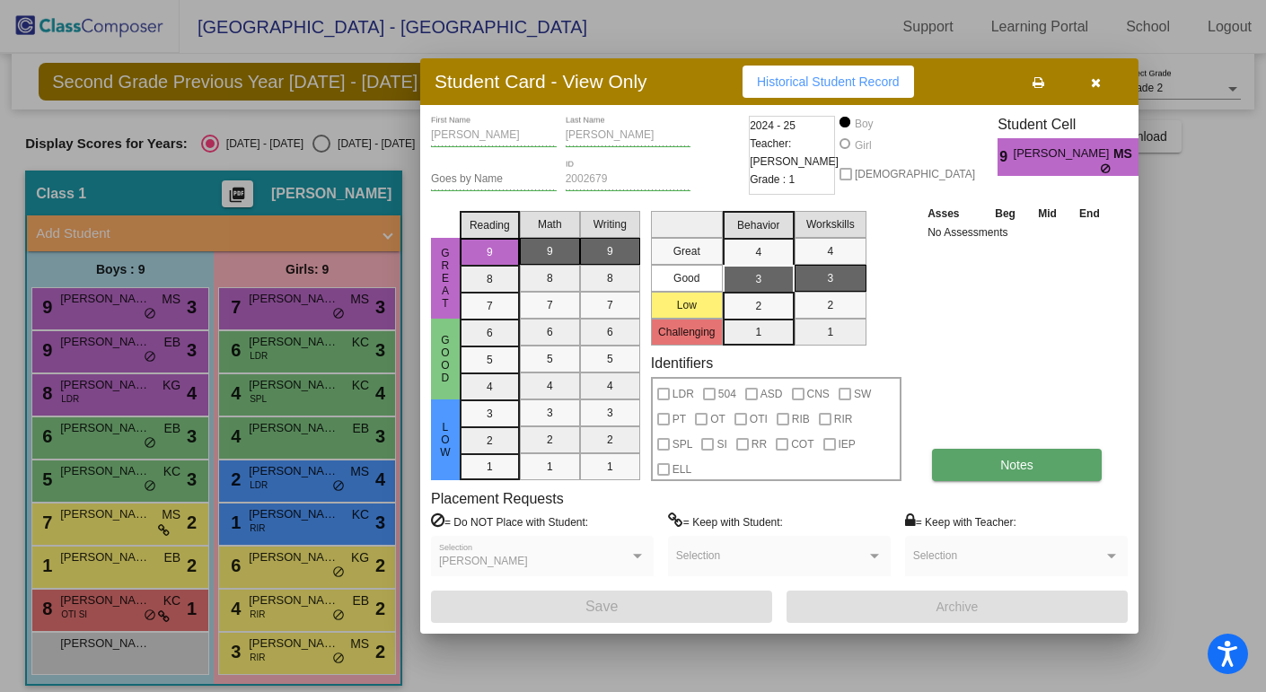
click at [1022, 461] on span "Notes" at bounding box center [1016, 465] width 33 height 14
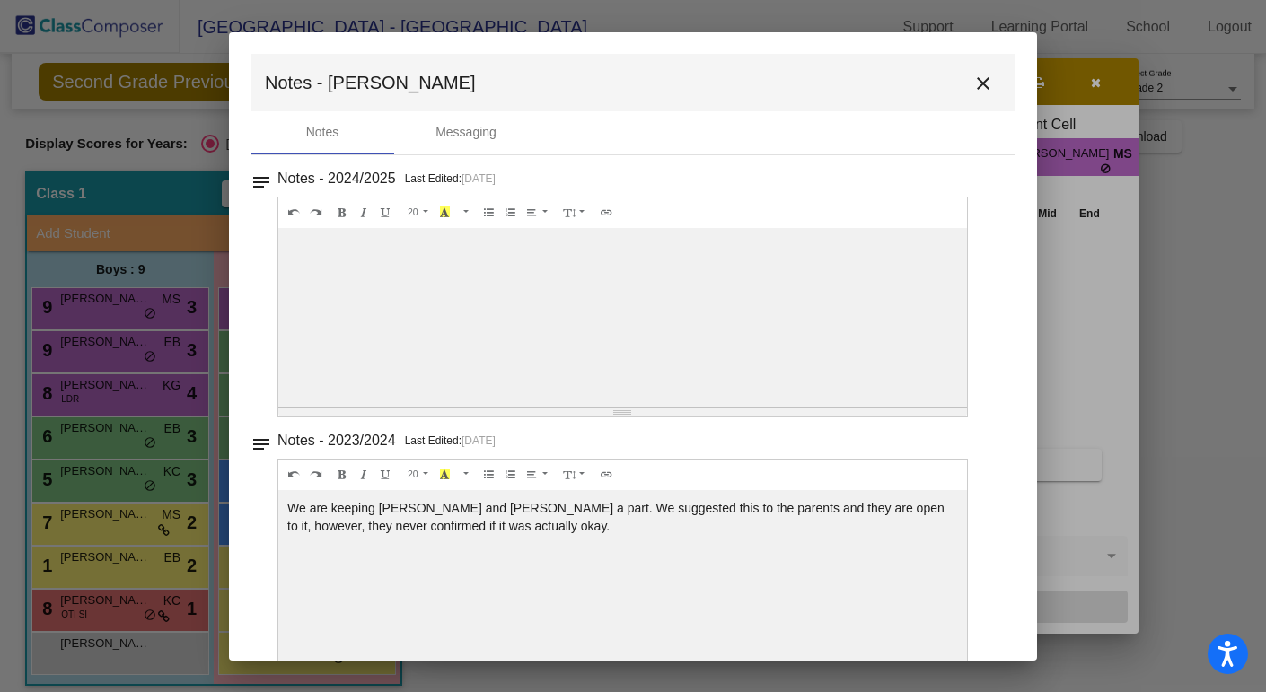
click at [980, 82] on mat-icon "close" at bounding box center [983, 84] width 22 height 22
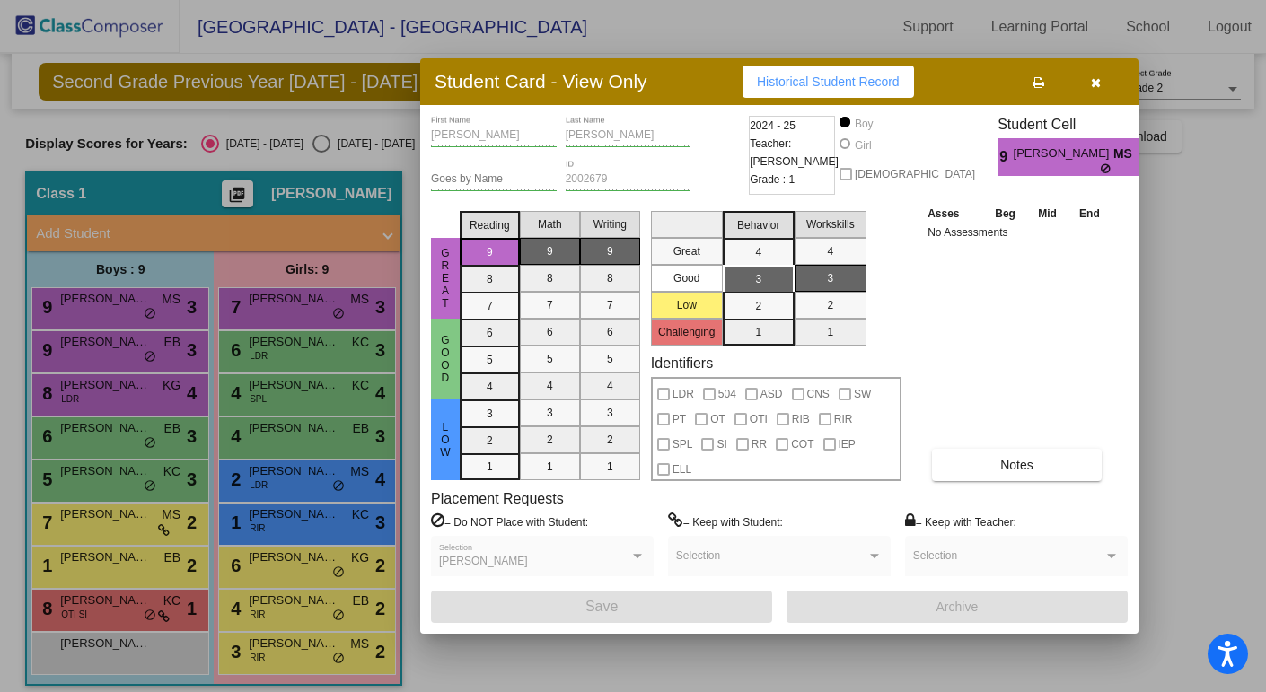
click at [1106, 84] on button "button" at bounding box center [1095, 82] width 57 height 32
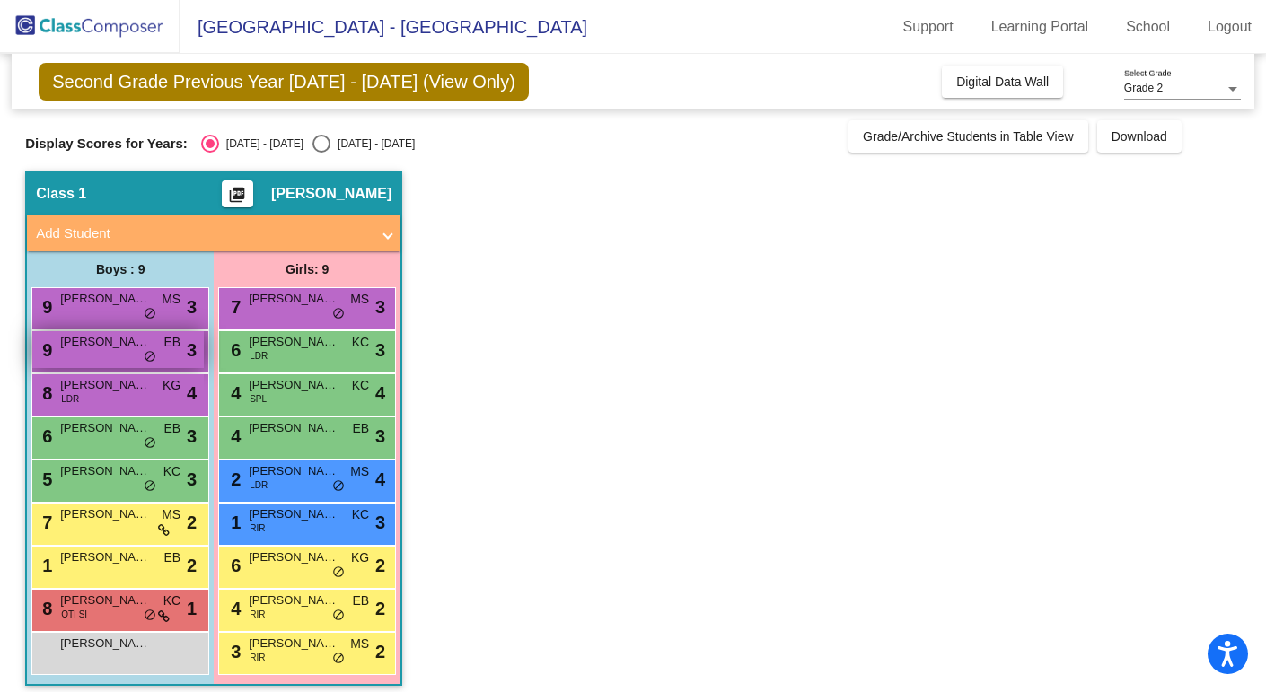
click at [78, 352] on div "9 [PERSON_NAME] EB lock do_not_disturb_alt 3" at bounding box center [117, 349] width 171 height 37
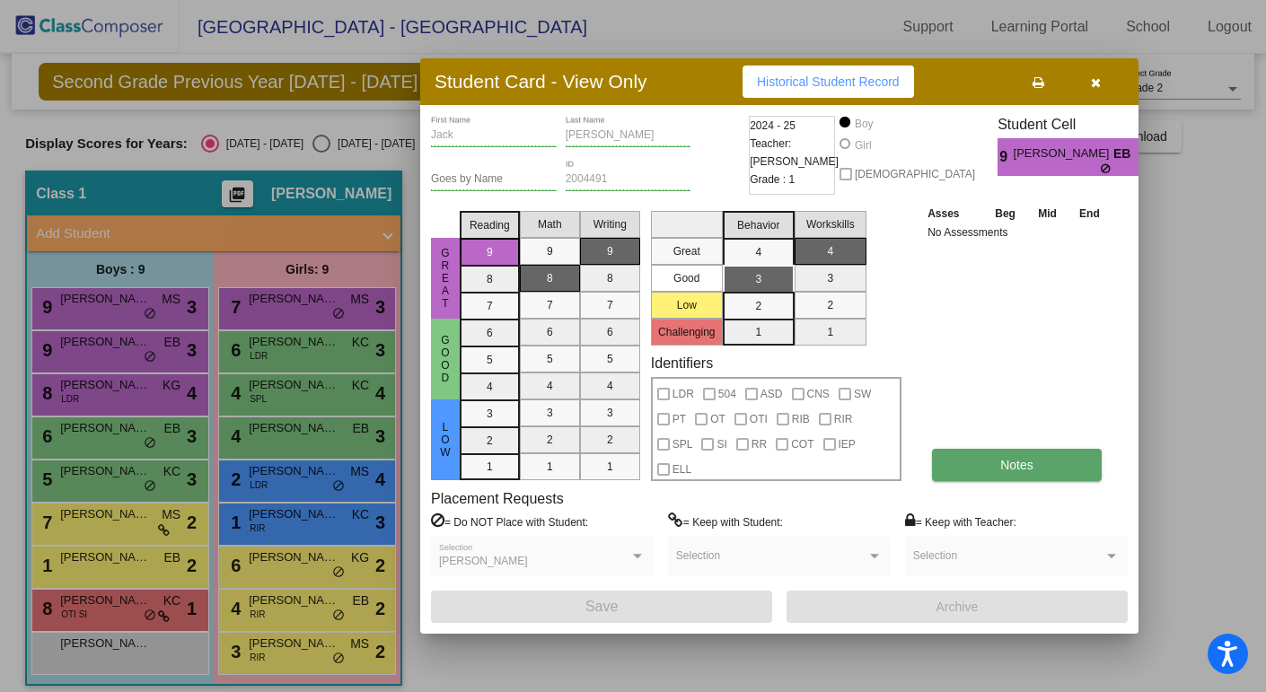
click at [1028, 468] on span "Notes" at bounding box center [1016, 465] width 33 height 14
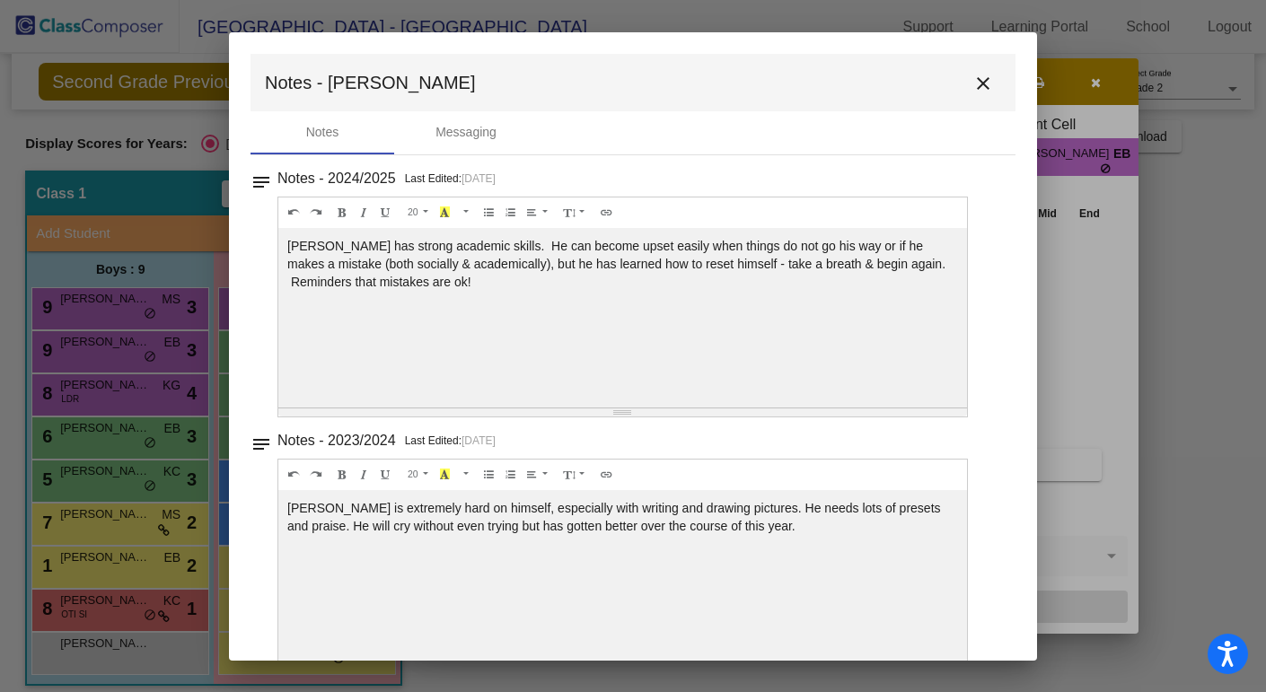
click at [972, 80] on mat-icon "close" at bounding box center [983, 84] width 22 height 22
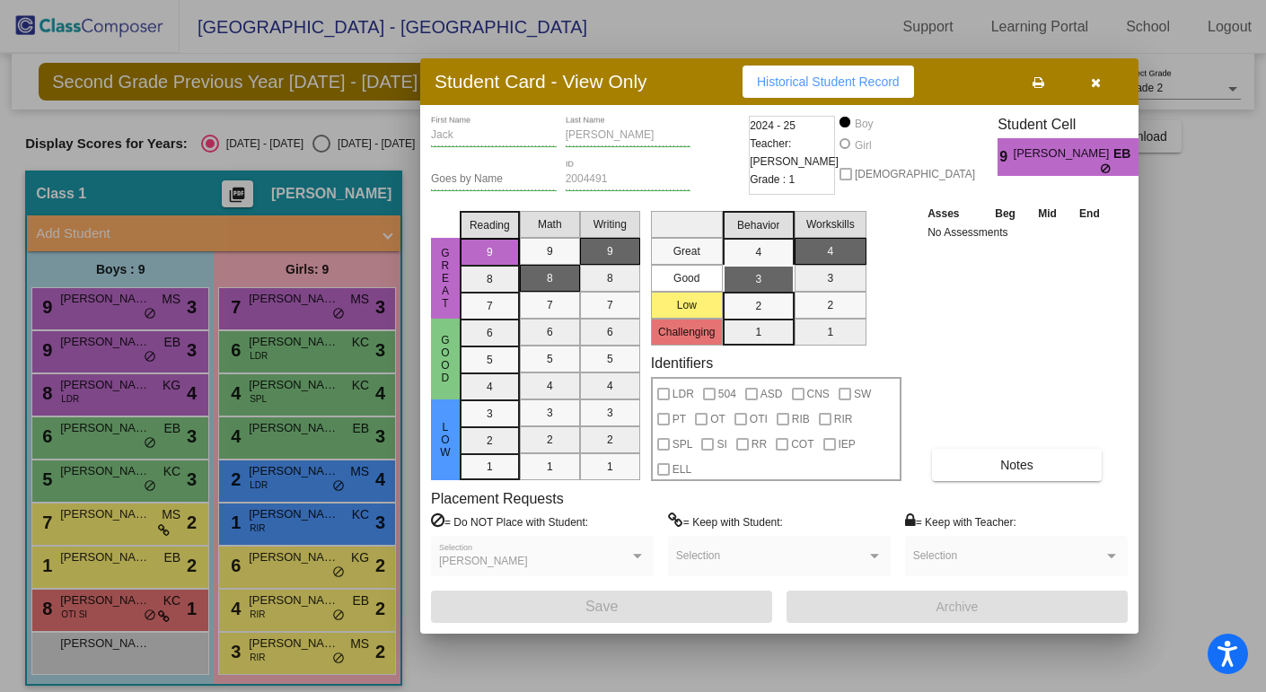
click at [1096, 87] on icon "button" at bounding box center [1096, 82] width 10 height 13
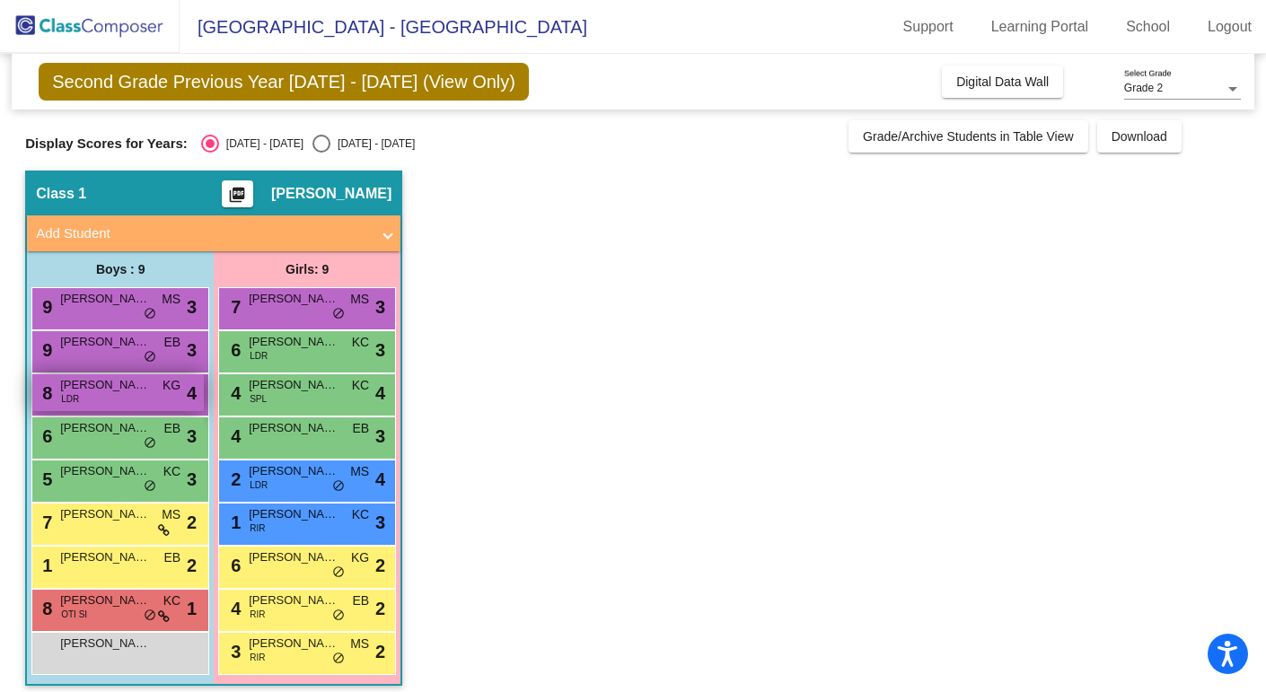
click at [61, 400] on span "LDR" at bounding box center [70, 398] width 18 height 13
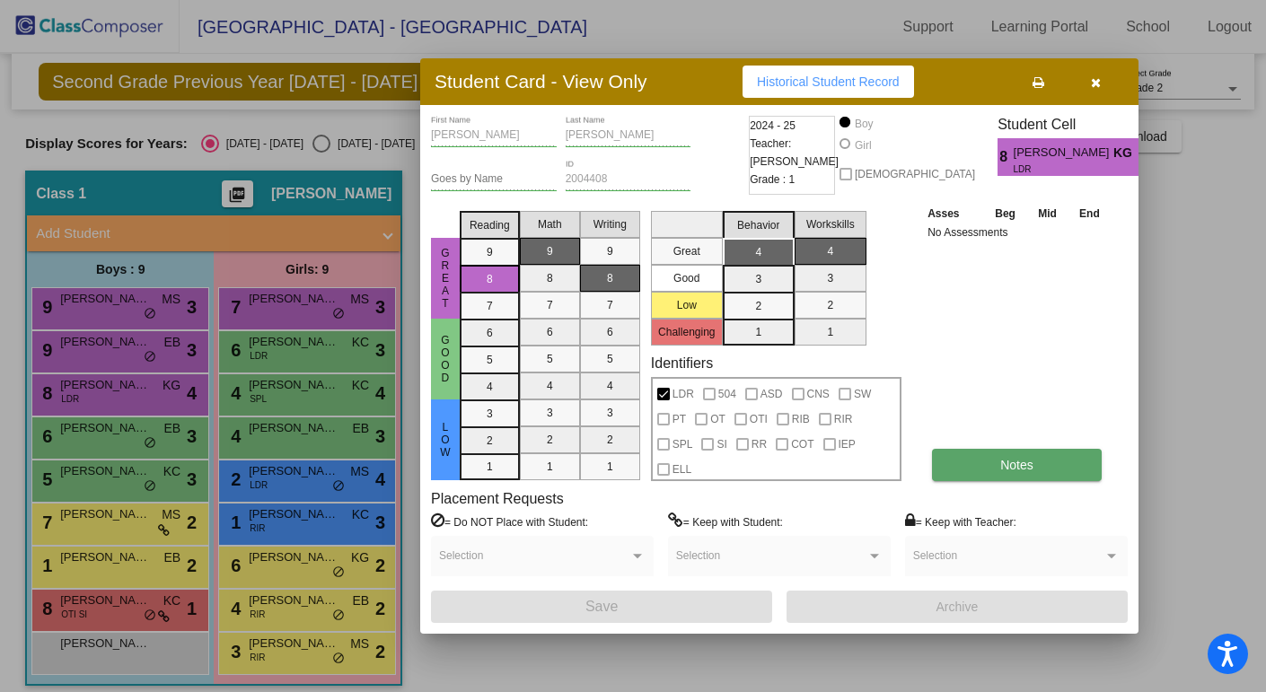
click at [1035, 465] on button "Notes" at bounding box center [1017, 465] width 170 height 32
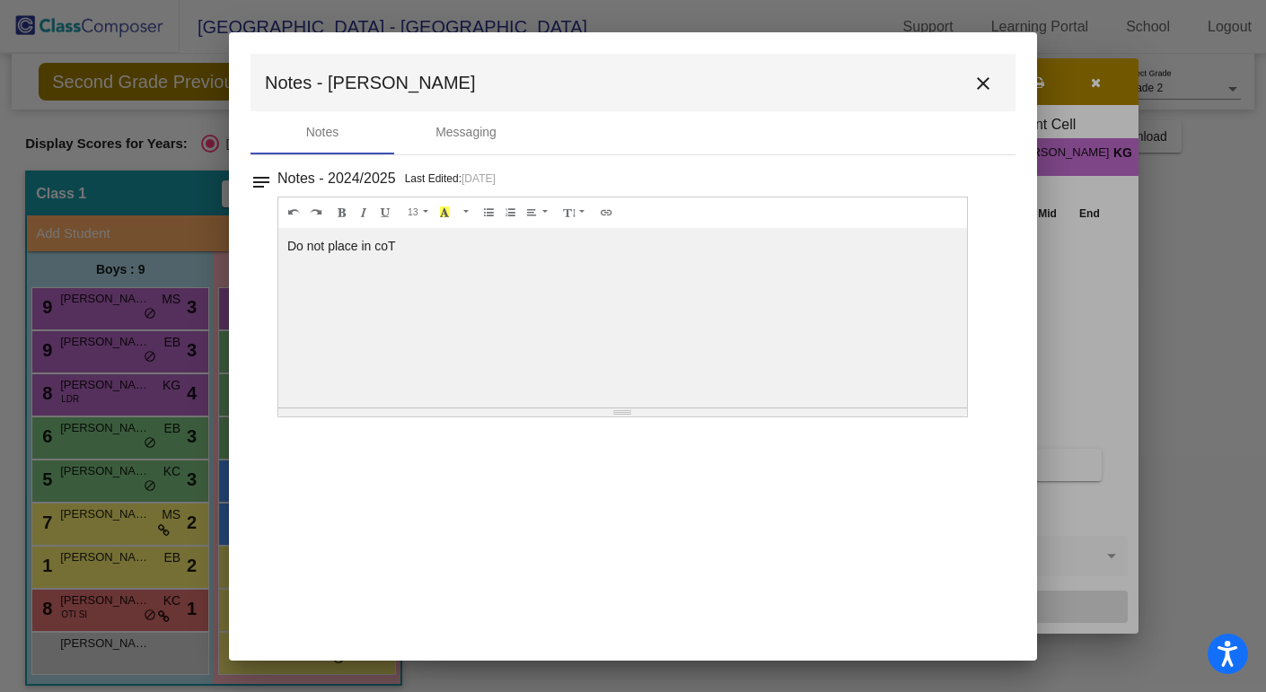
click at [972, 81] on mat-icon "close" at bounding box center [983, 84] width 22 height 22
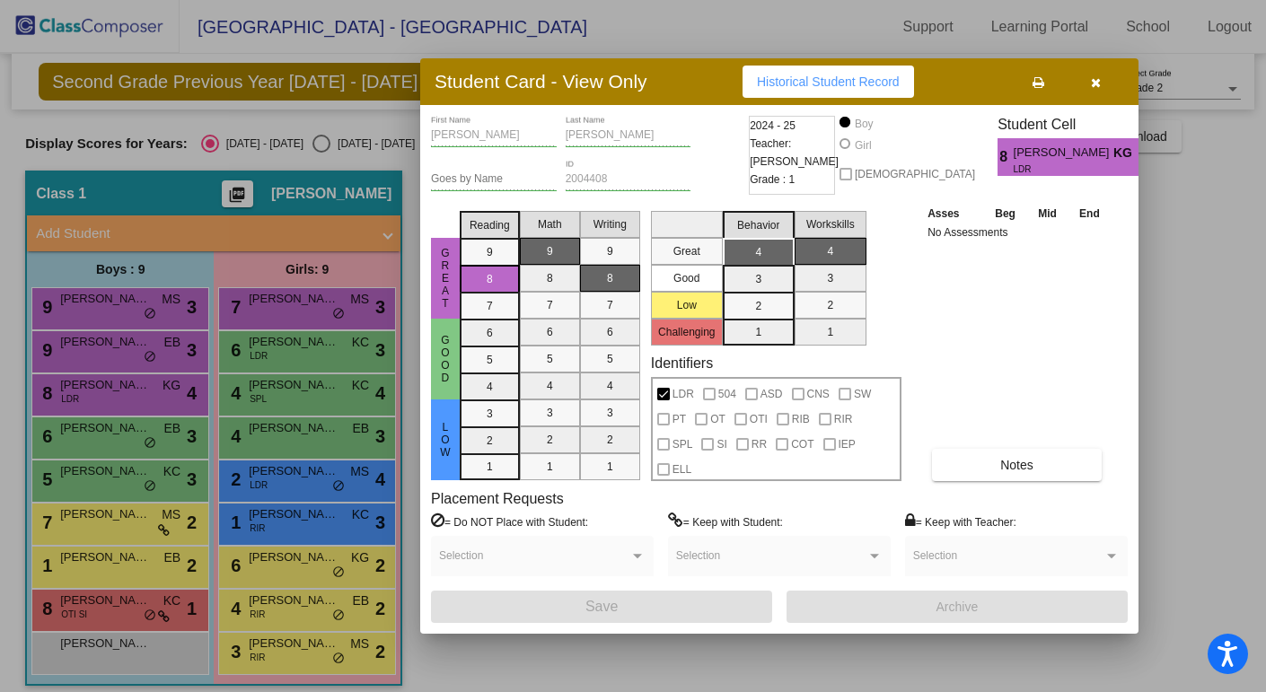
click at [1093, 88] on icon "button" at bounding box center [1096, 82] width 10 height 13
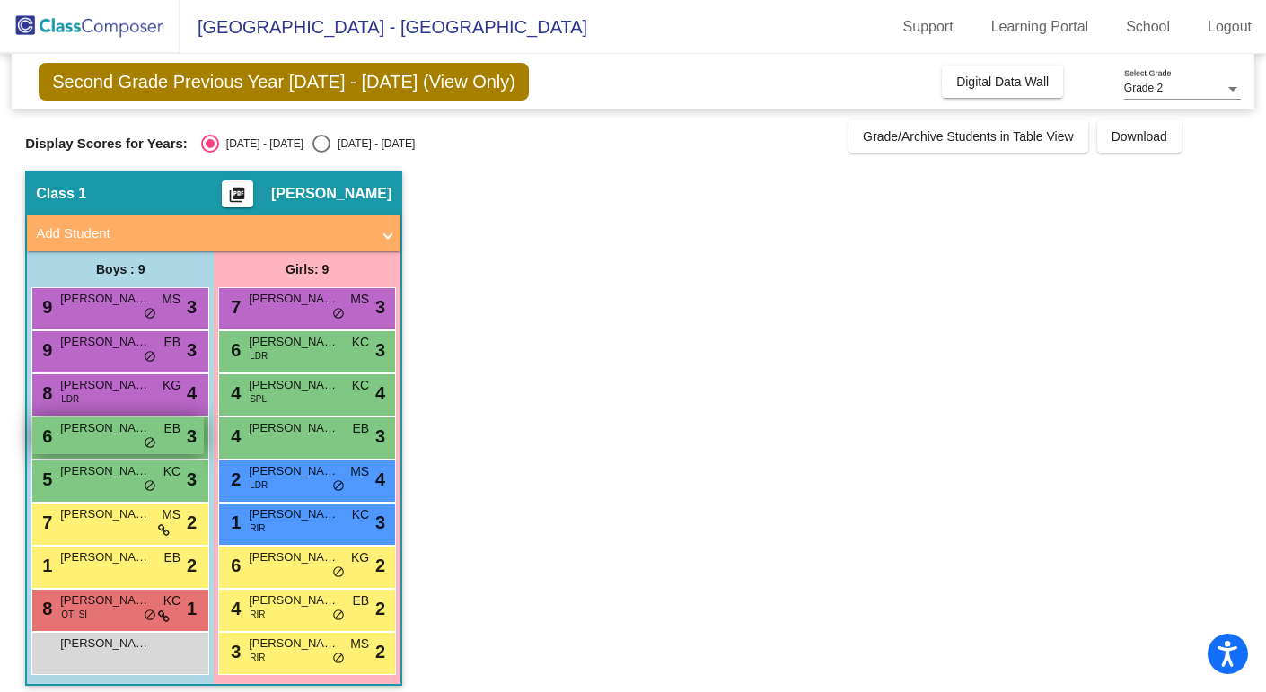
click at [75, 442] on div "6 [PERSON_NAME] EB lock do_not_disturb_alt 3" at bounding box center [117, 435] width 171 height 37
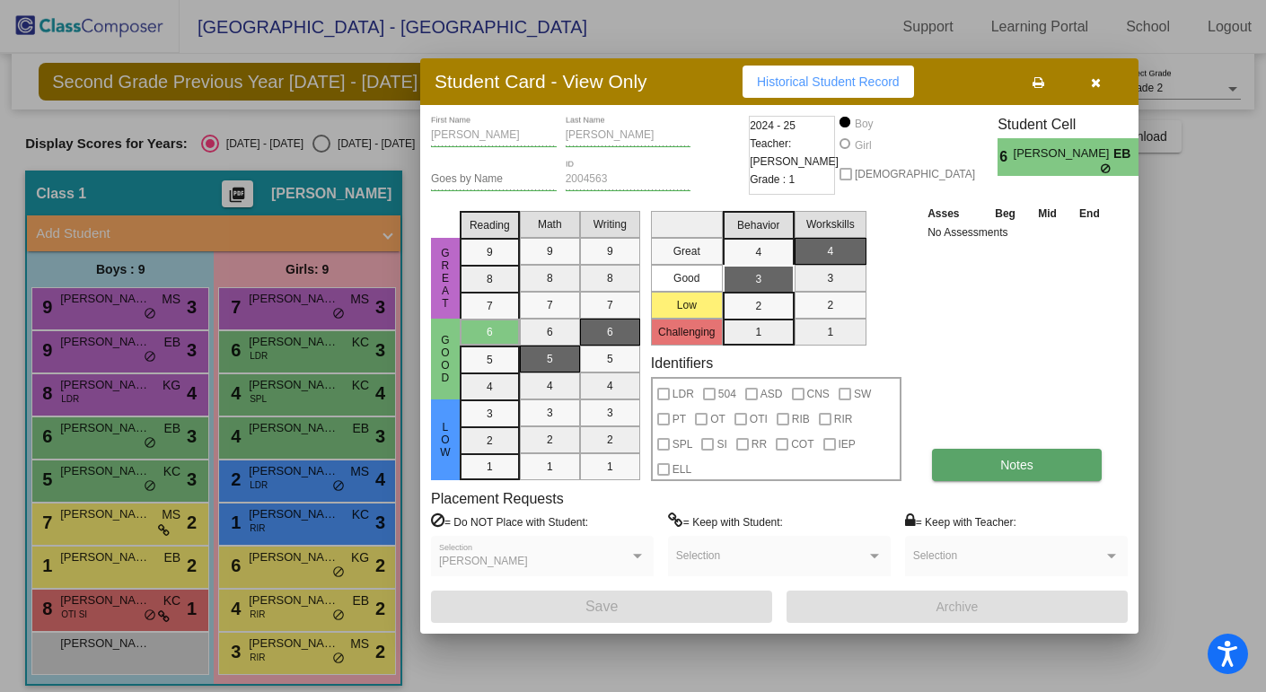
click at [1050, 466] on button "Notes" at bounding box center [1017, 465] width 170 height 32
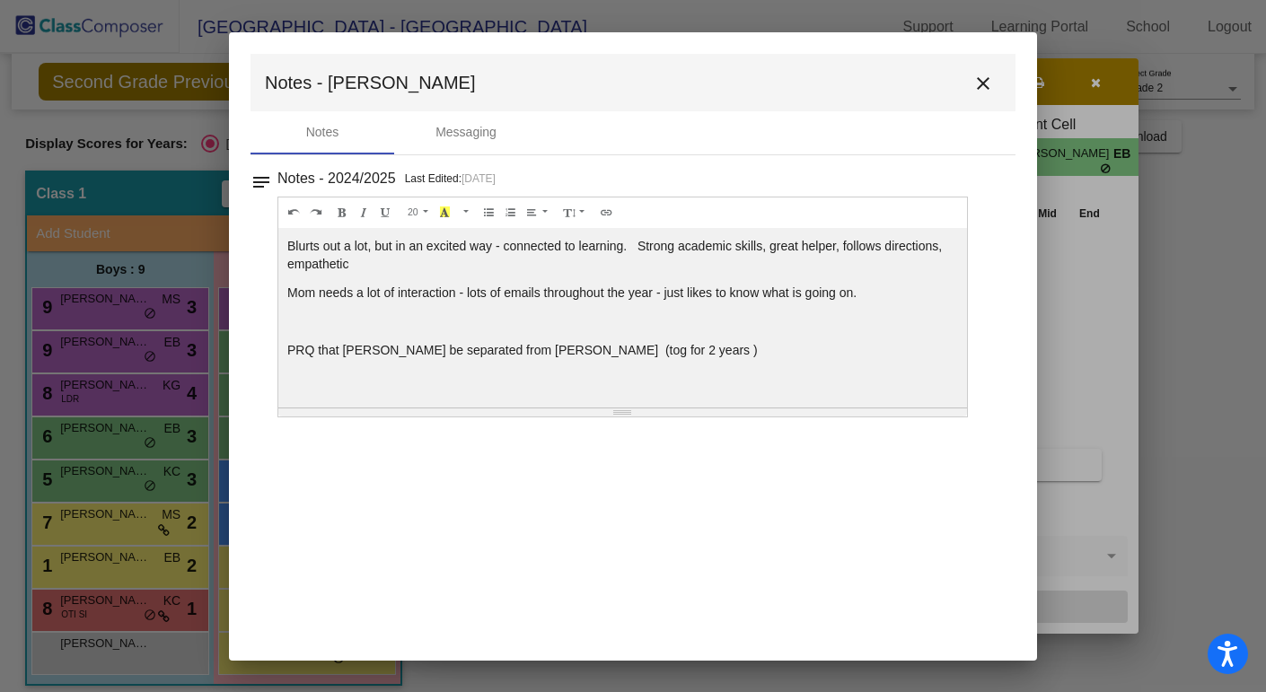
click at [979, 86] on mat-icon "close" at bounding box center [983, 84] width 22 height 22
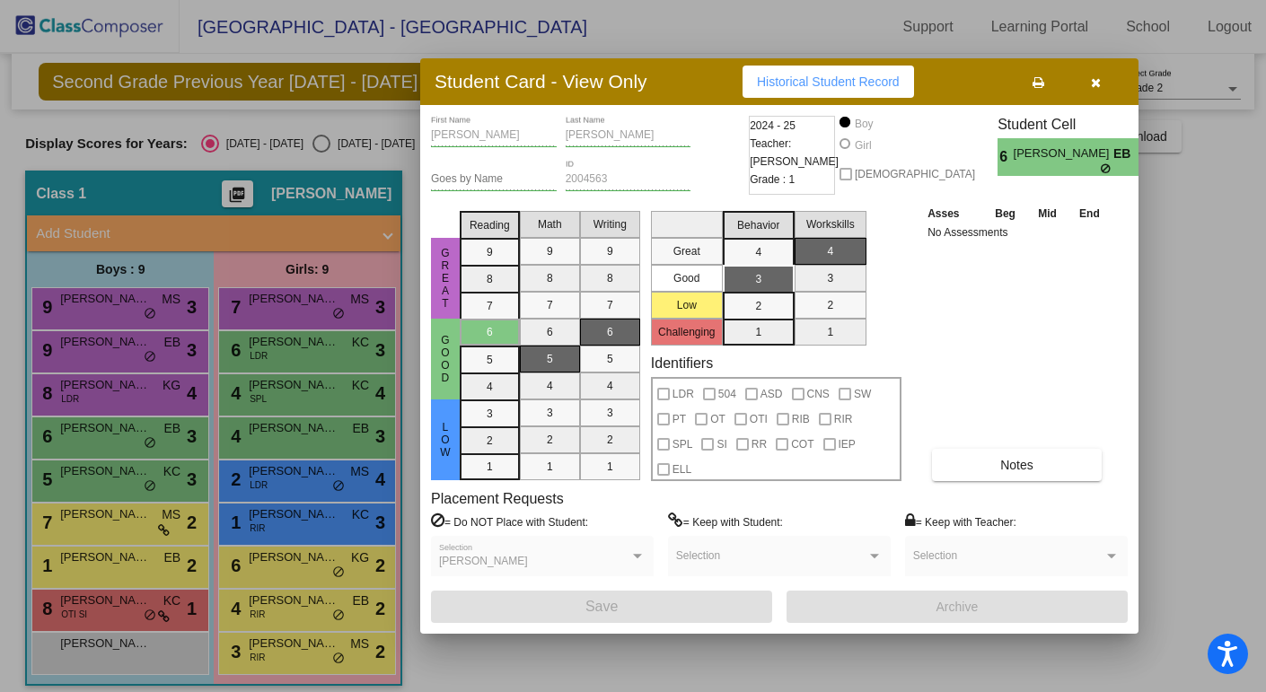
click at [1091, 82] on icon "button" at bounding box center [1096, 82] width 10 height 13
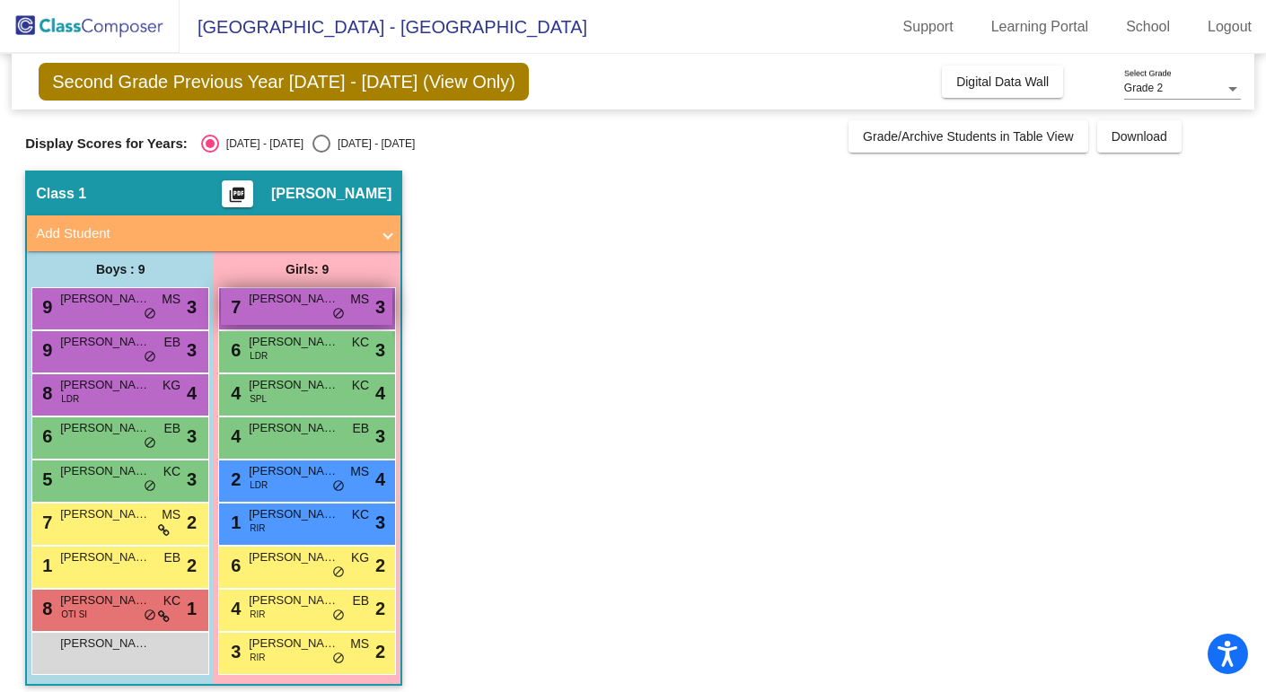
click at [259, 309] on div "7 [PERSON_NAME] MS lock do_not_disturb_alt 3" at bounding box center [306, 306] width 171 height 37
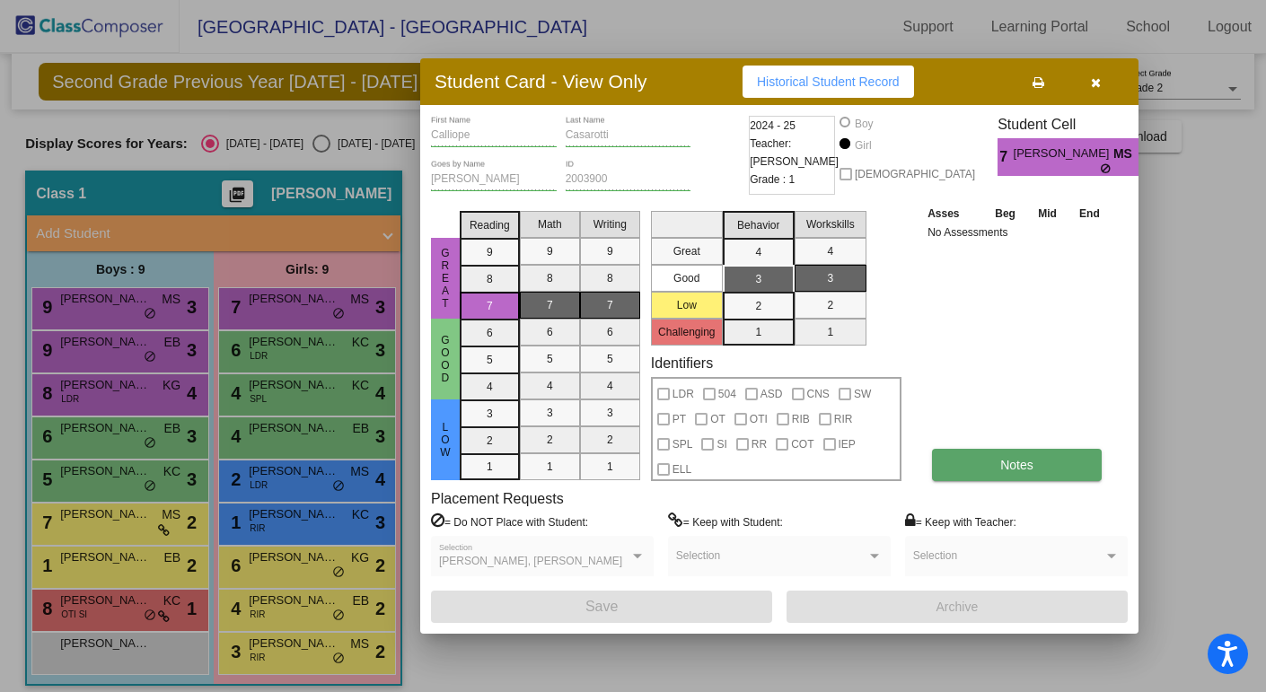
click at [1020, 461] on span "Notes" at bounding box center [1016, 465] width 33 height 14
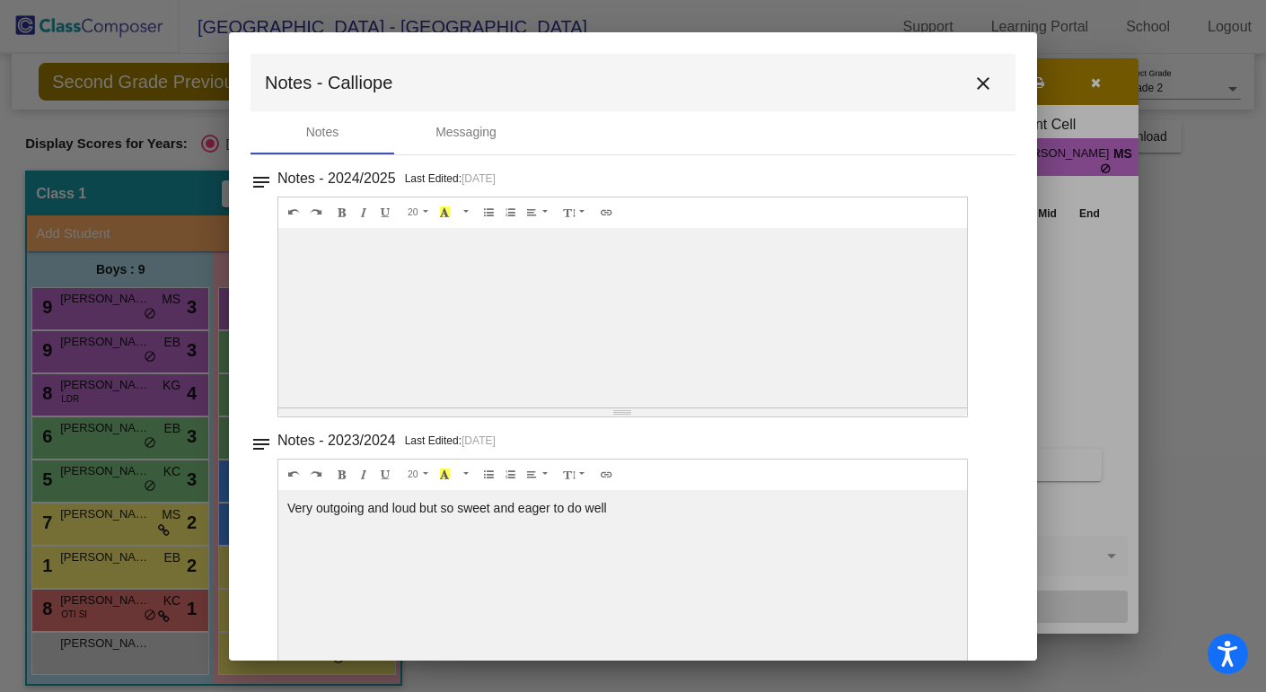
click at [972, 80] on mat-icon "close" at bounding box center [983, 84] width 22 height 22
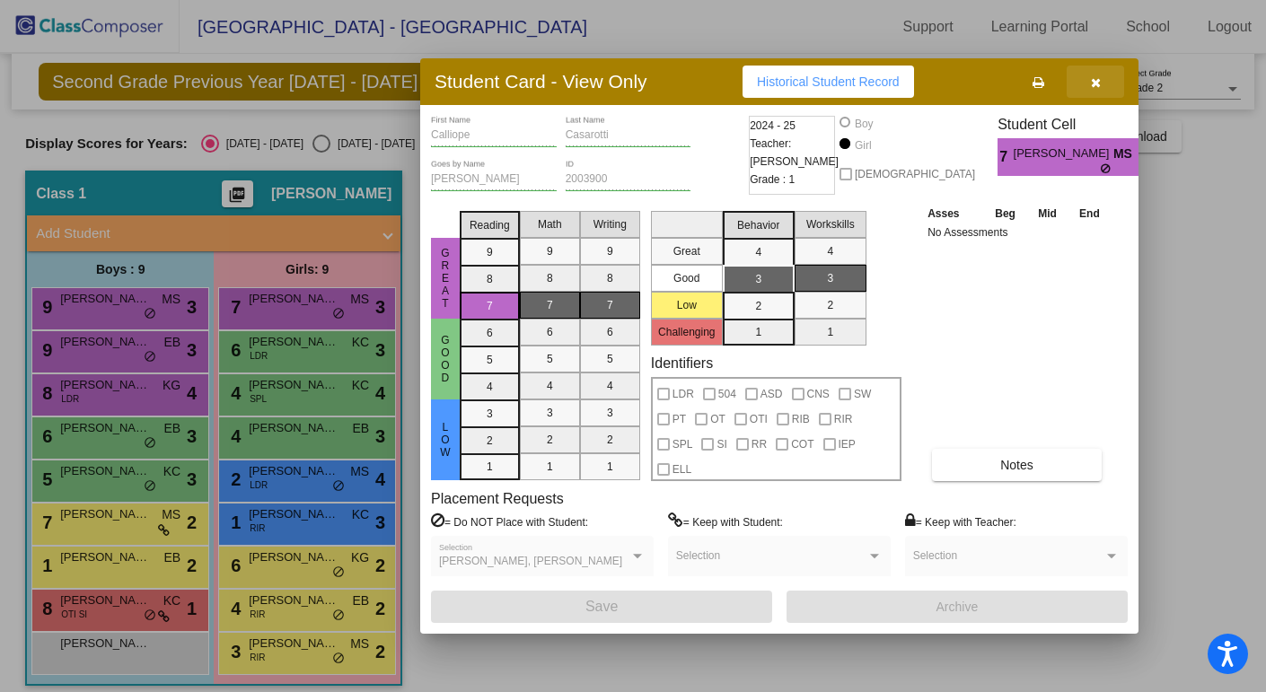
click at [1097, 86] on icon "button" at bounding box center [1096, 82] width 10 height 13
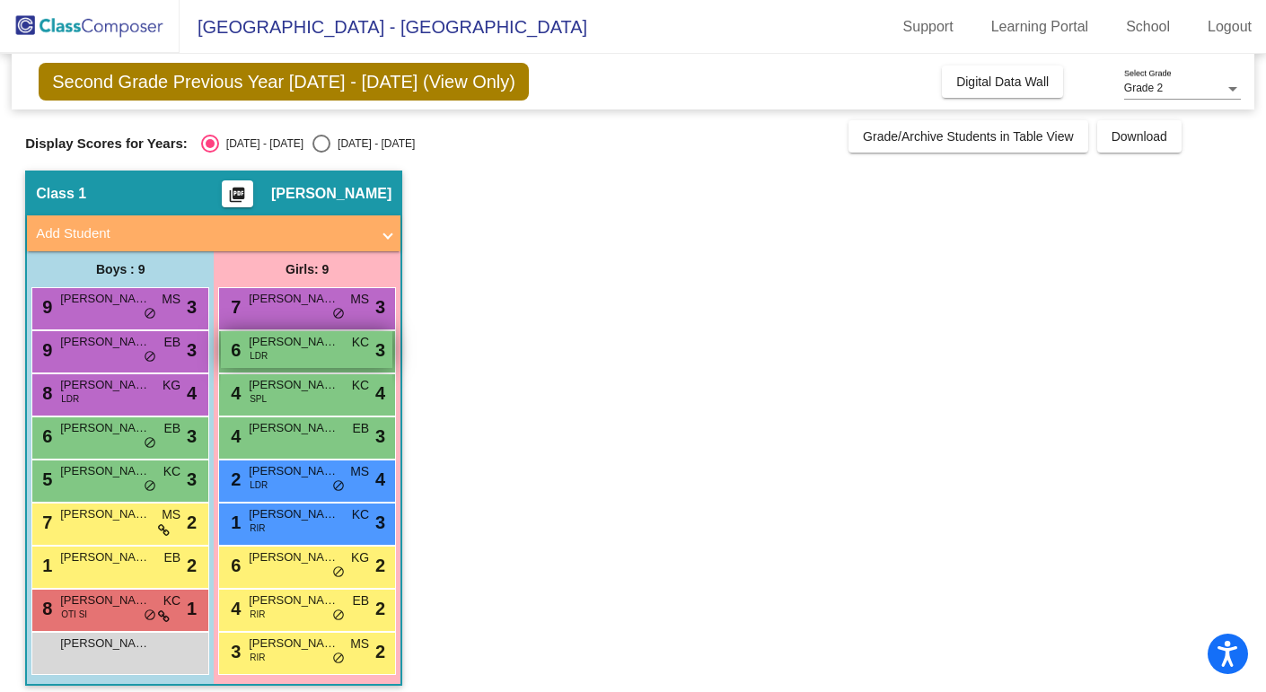
click at [317, 351] on div "6 [PERSON_NAME] LDR KC lock do_not_disturb_alt 3" at bounding box center [306, 349] width 171 height 37
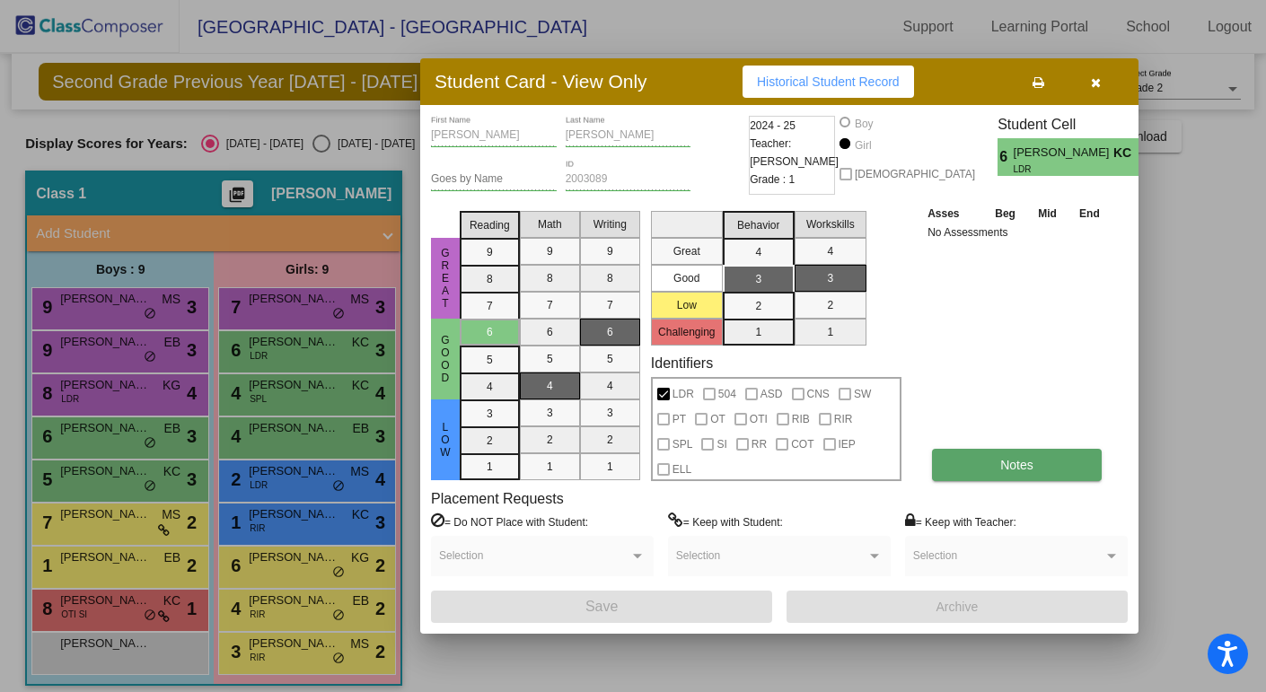
click at [1039, 467] on button "Notes" at bounding box center [1017, 465] width 170 height 32
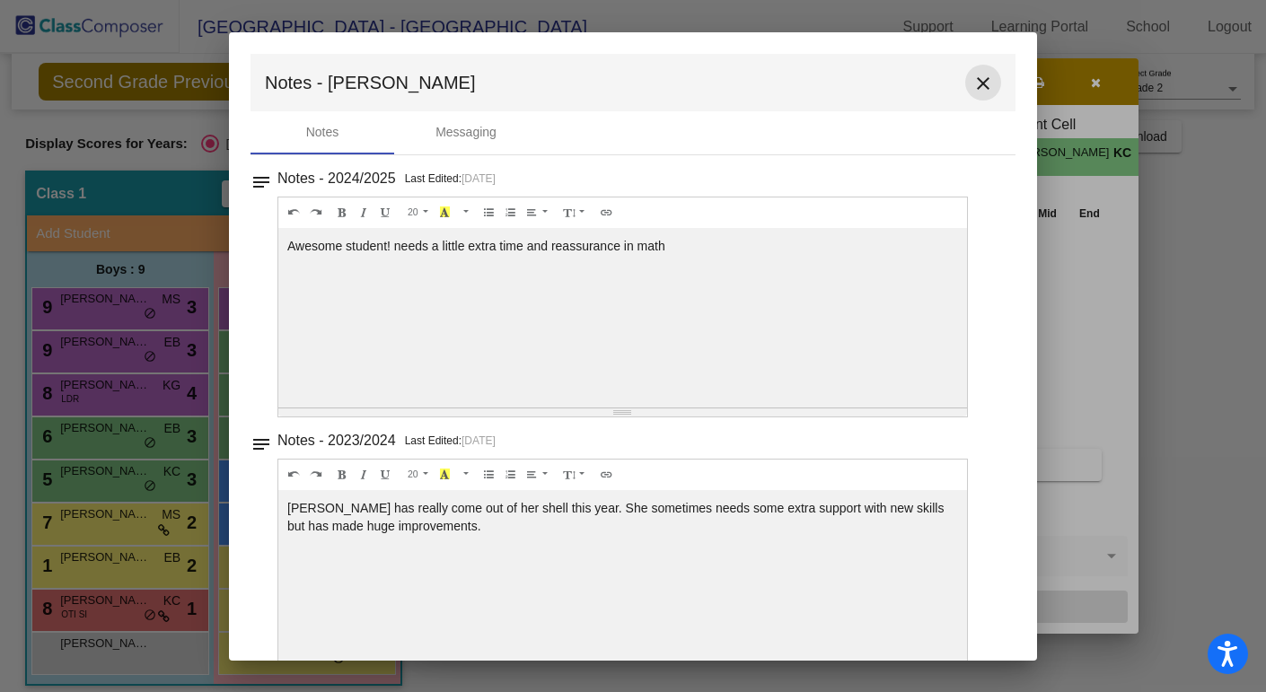
click at [972, 74] on mat-icon "close" at bounding box center [983, 84] width 22 height 22
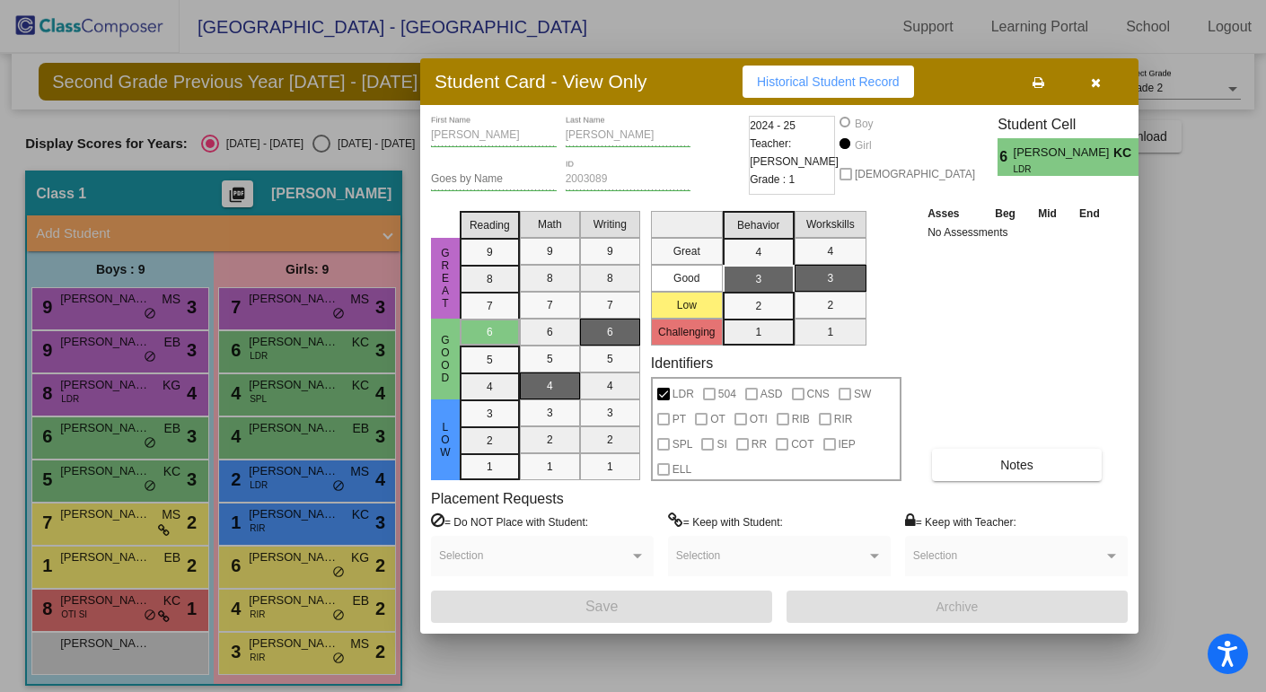
click at [1085, 83] on button "button" at bounding box center [1095, 82] width 57 height 32
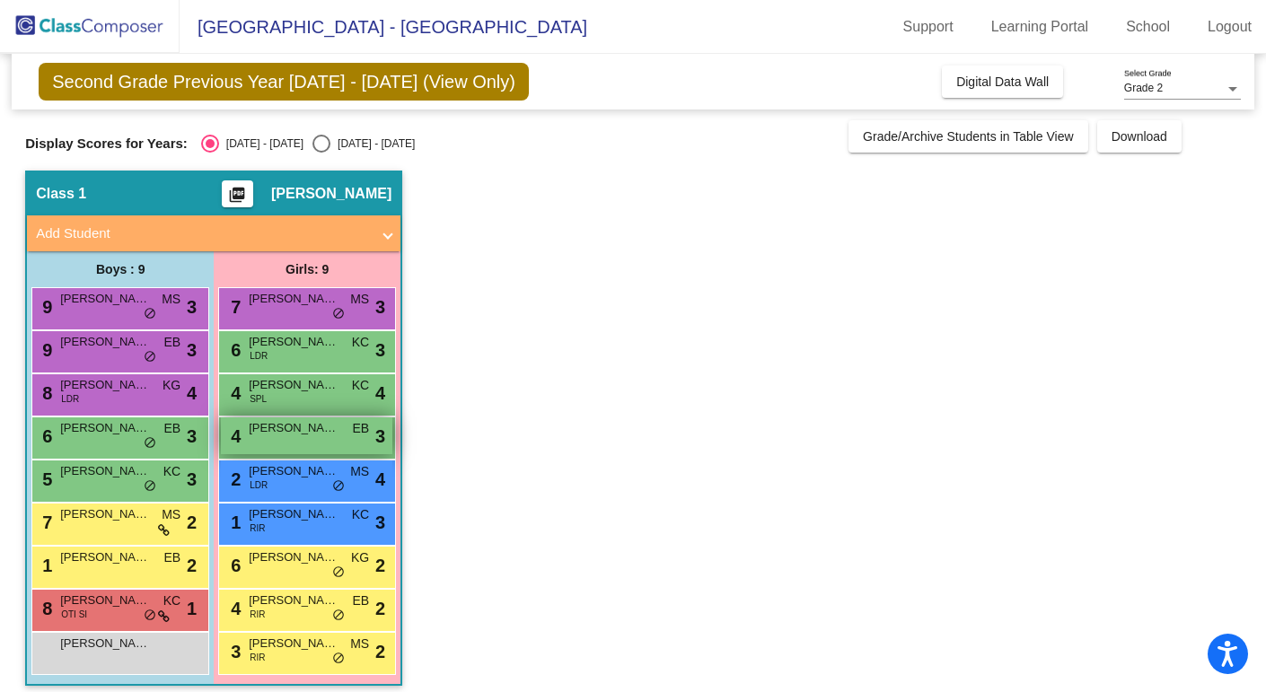
click at [308, 433] on span "[PERSON_NAME]" at bounding box center [294, 428] width 90 height 18
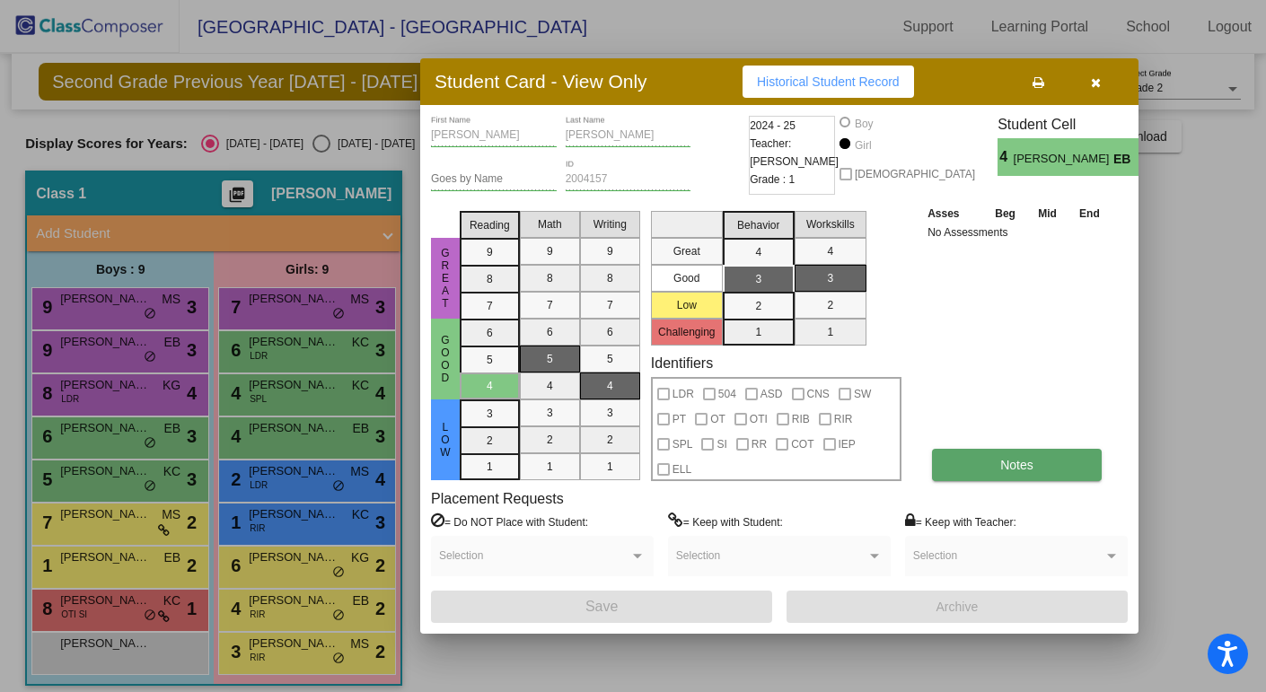
click at [1028, 470] on span "Notes" at bounding box center [1016, 465] width 33 height 14
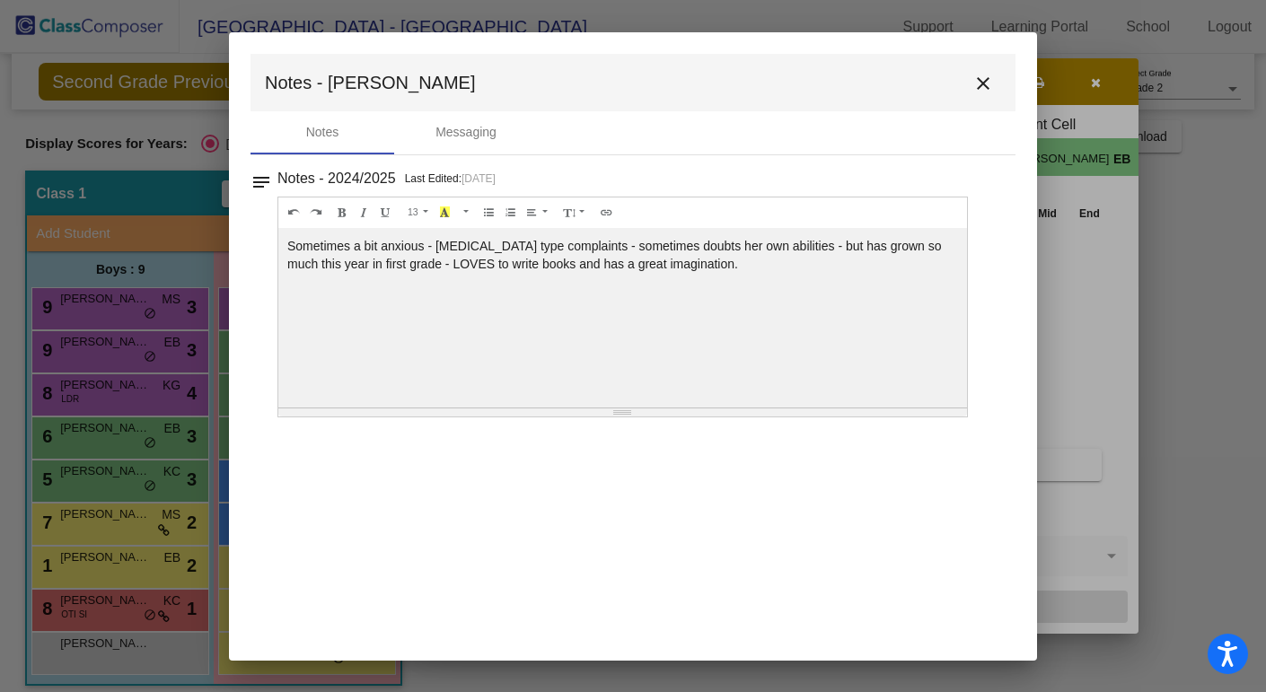
click at [986, 83] on mat-icon "close" at bounding box center [983, 84] width 22 height 22
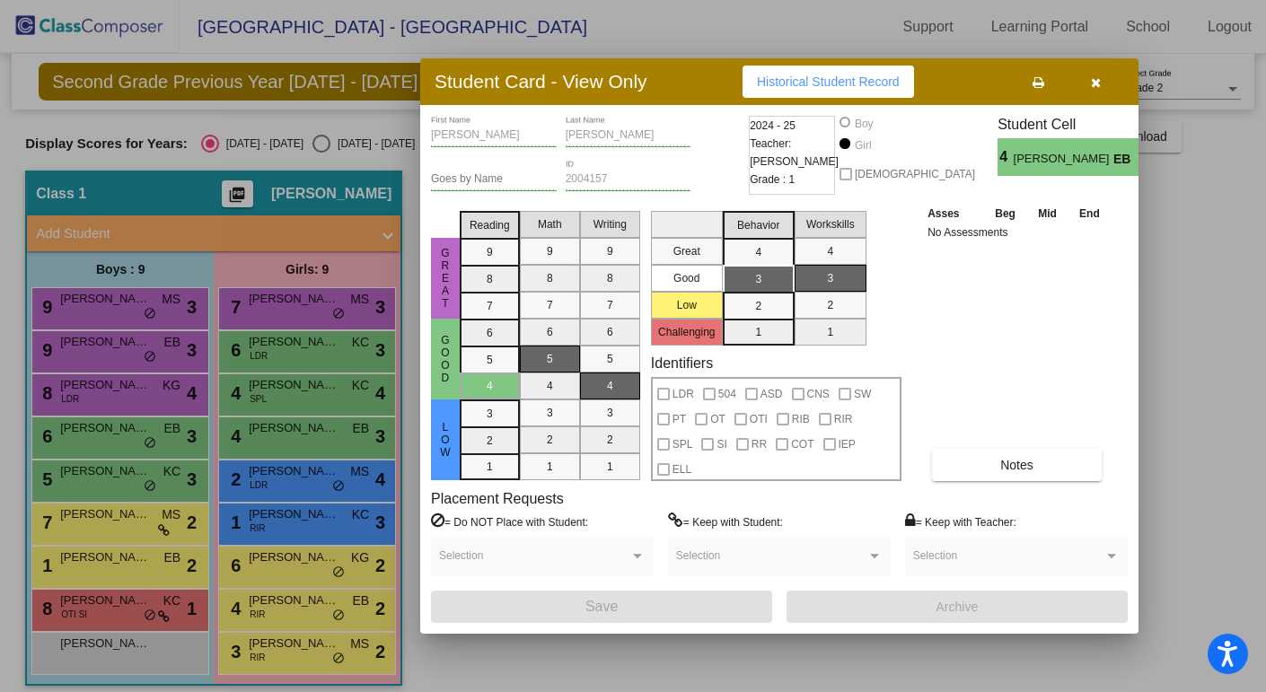
click at [1104, 80] on button "button" at bounding box center [1095, 82] width 57 height 32
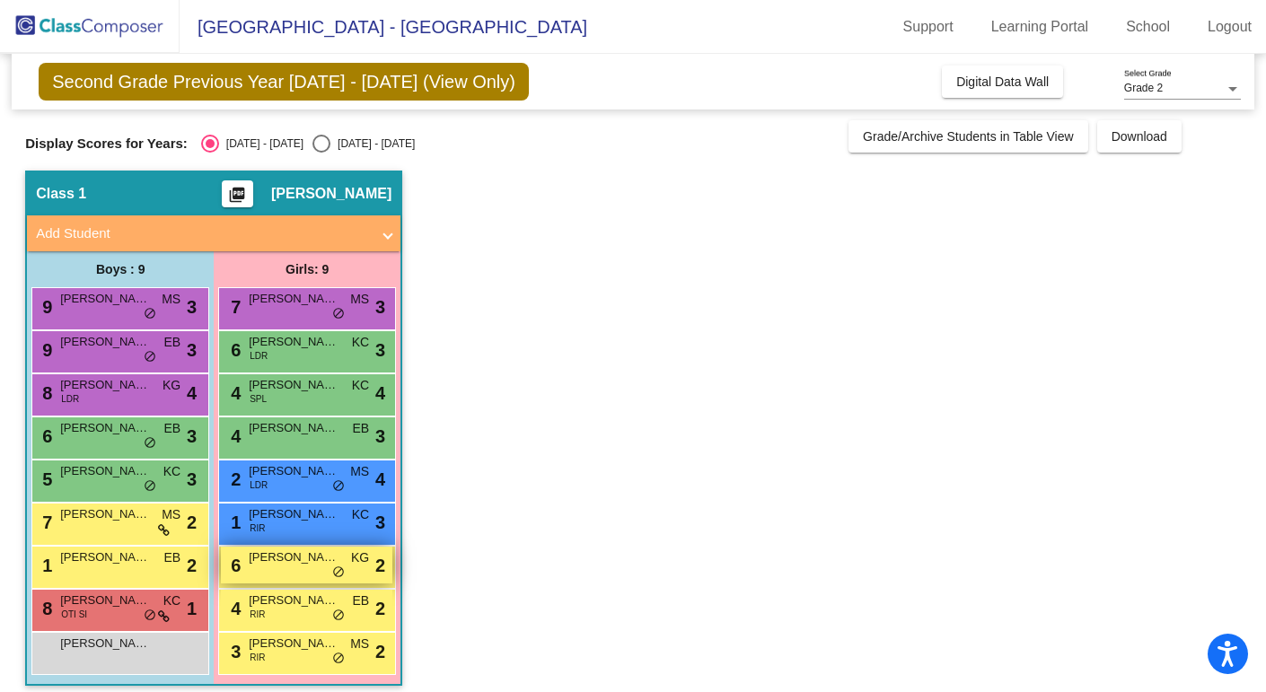
click at [285, 566] on div "6 [PERSON_NAME] KG lock do_not_disturb_alt 2" at bounding box center [306, 565] width 171 height 37
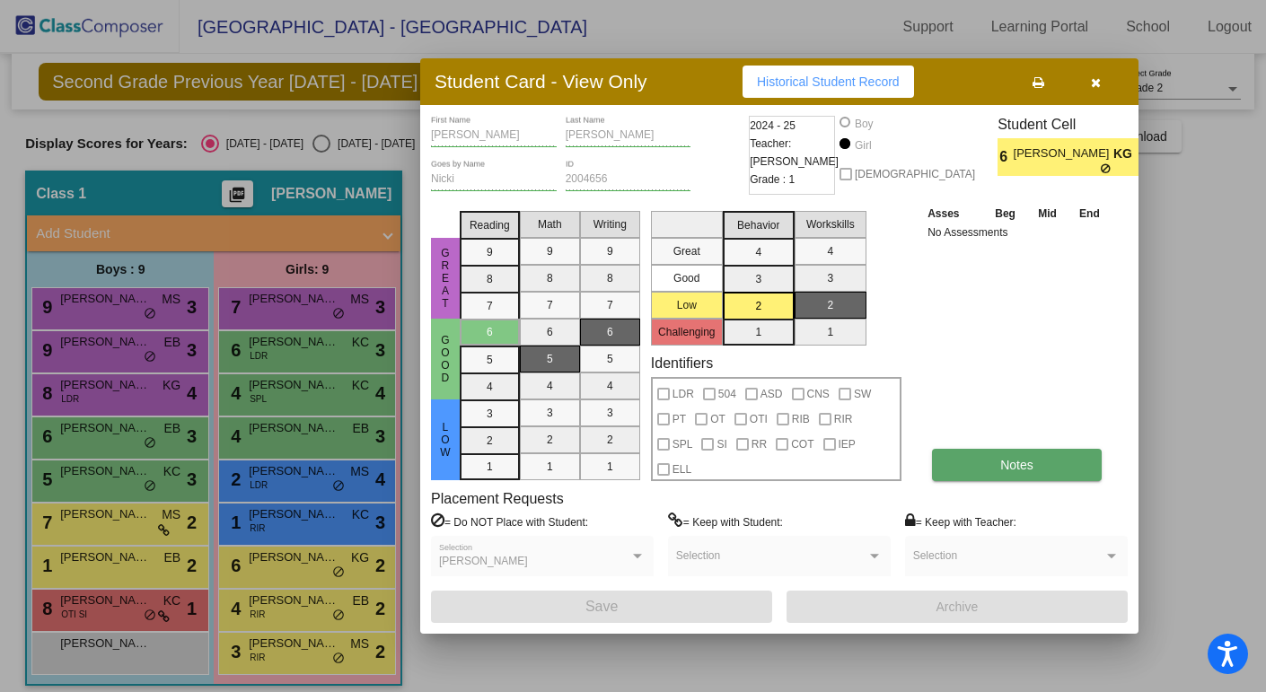
click at [1008, 458] on span "Notes" at bounding box center [1016, 465] width 33 height 14
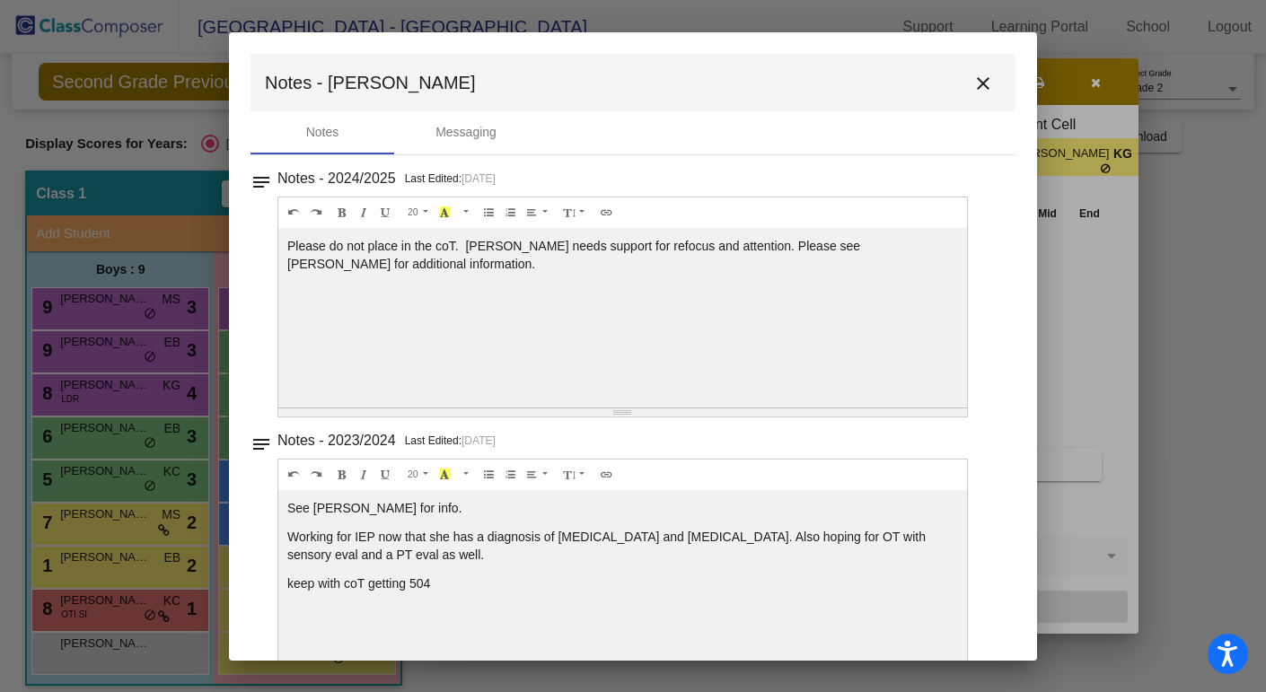
click at [972, 80] on mat-icon "close" at bounding box center [983, 84] width 22 height 22
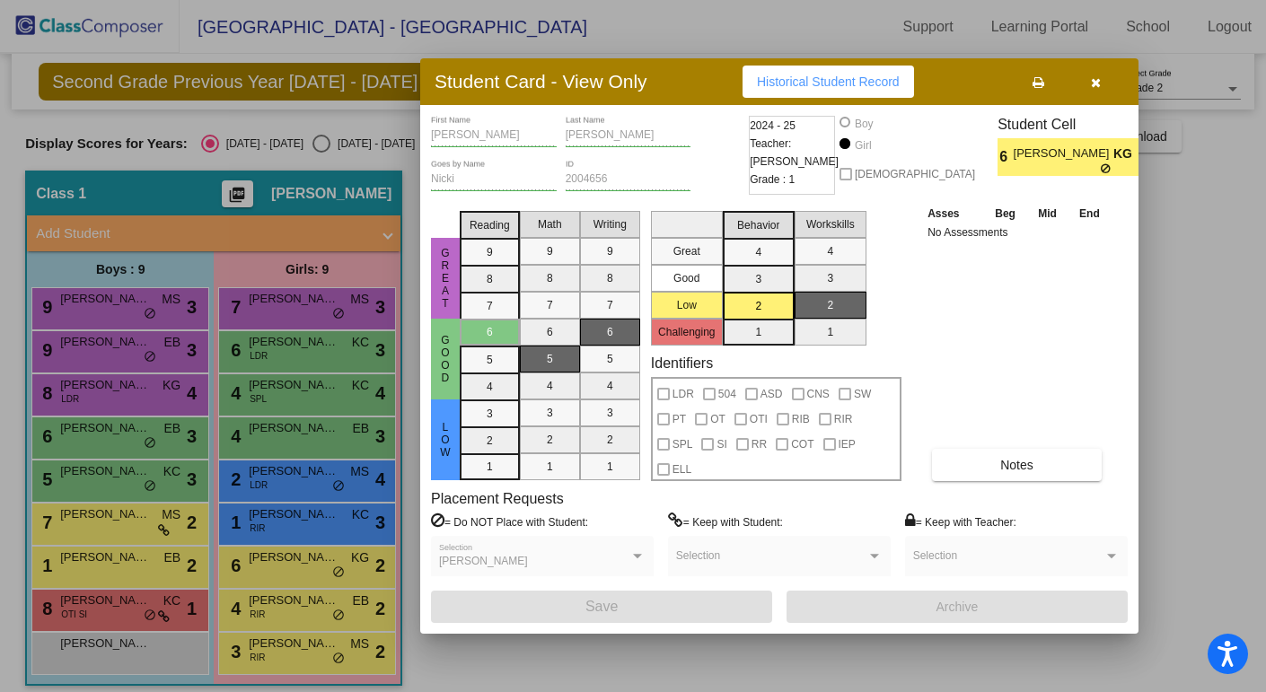
click at [1102, 88] on button "button" at bounding box center [1095, 82] width 57 height 32
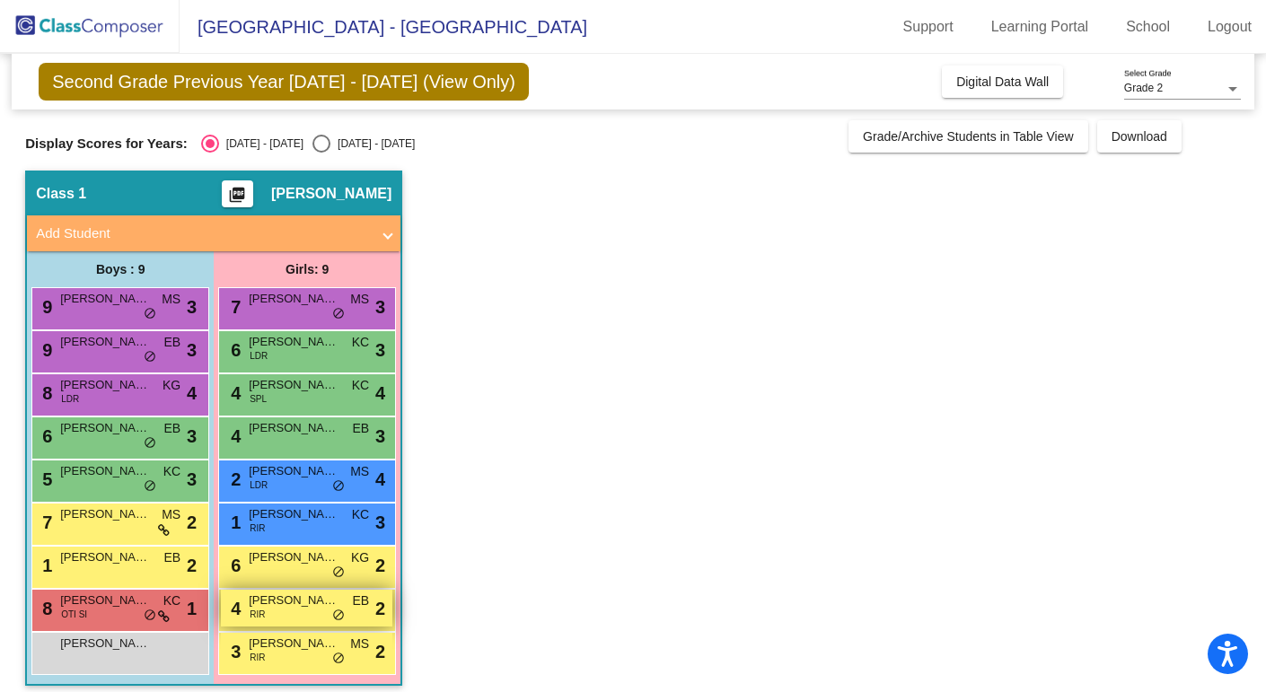
click at [273, 614] on div "4 [PERSON_NAME] RIR EB lock do_not_disturb_alt 2" at bounding box center [306, 608] width 171 height 37
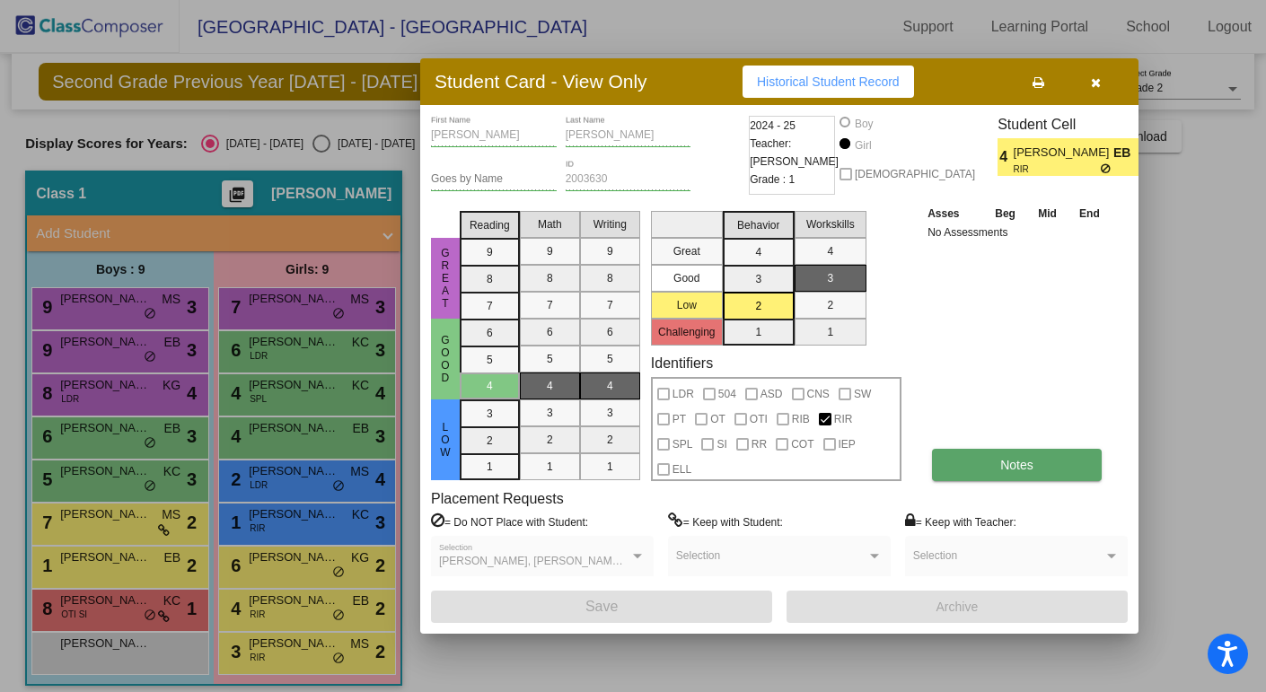
click at [955, 461] on button "Notes" at bounding box center [1017, 465] width 170 height 32
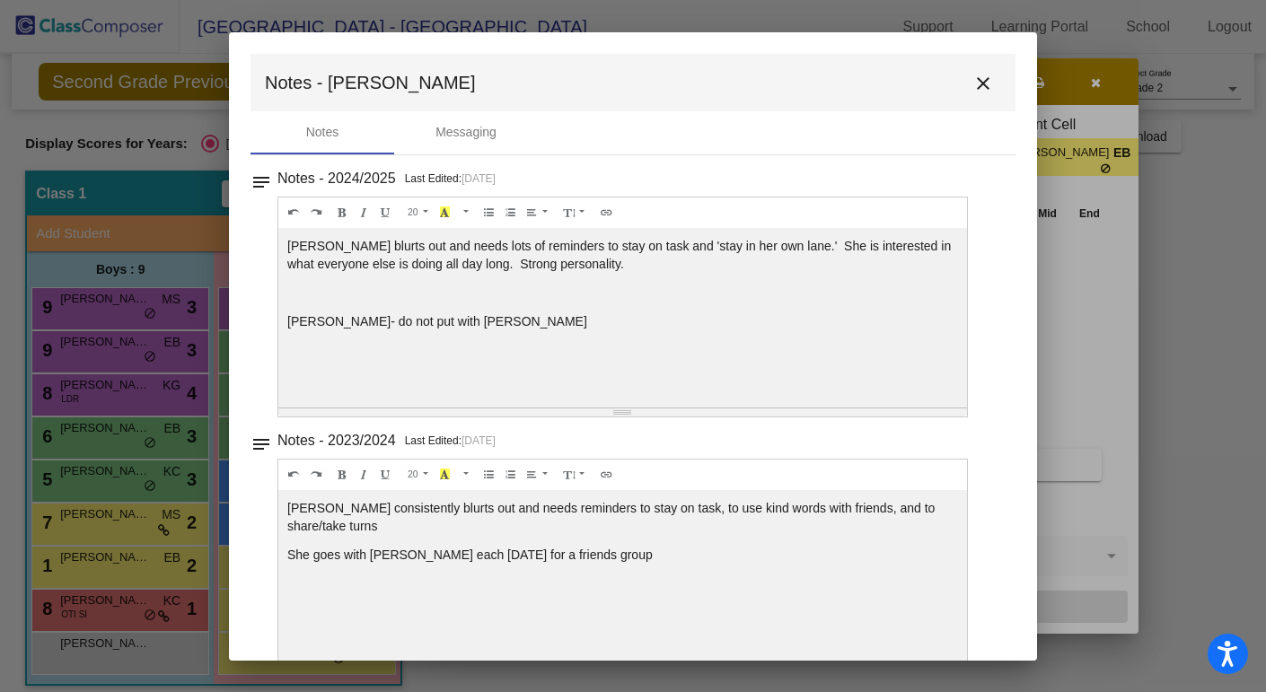
click at [972, 83] on mat-icon "close" at bounding box center [983, 84] width 22 height 22
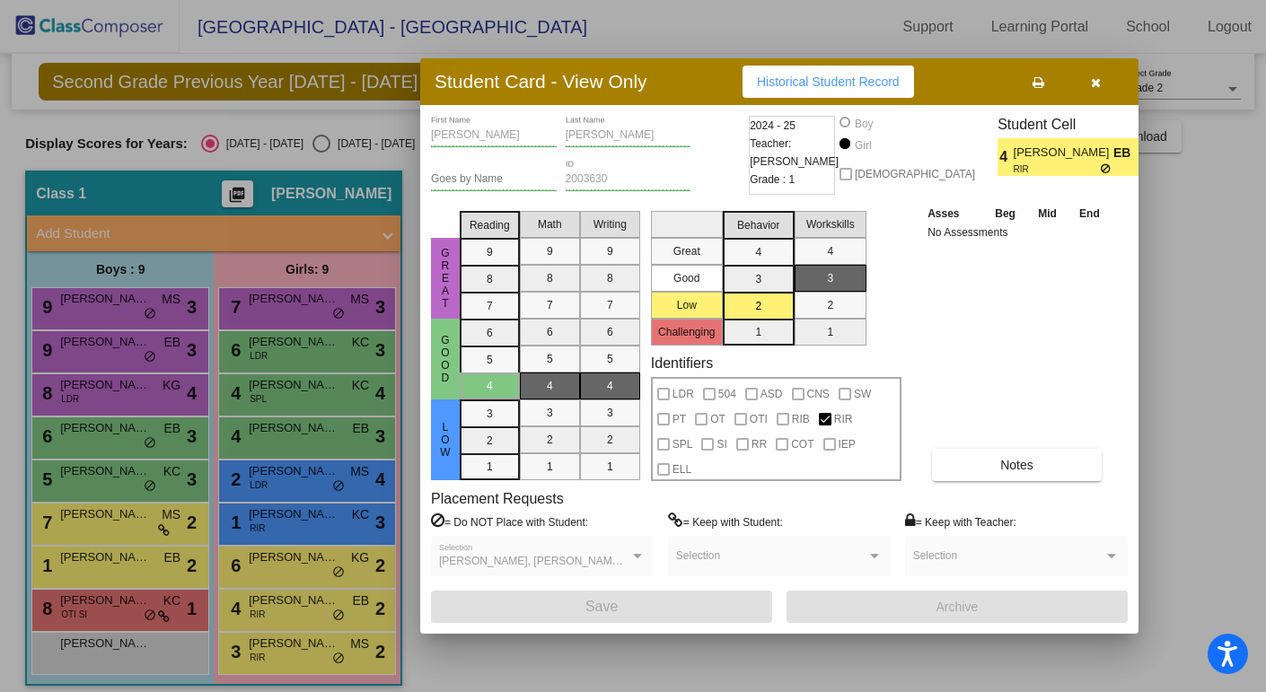
click at [1094, 86] on icon "button" at bounding box center [1096, 82] width 10 height 13
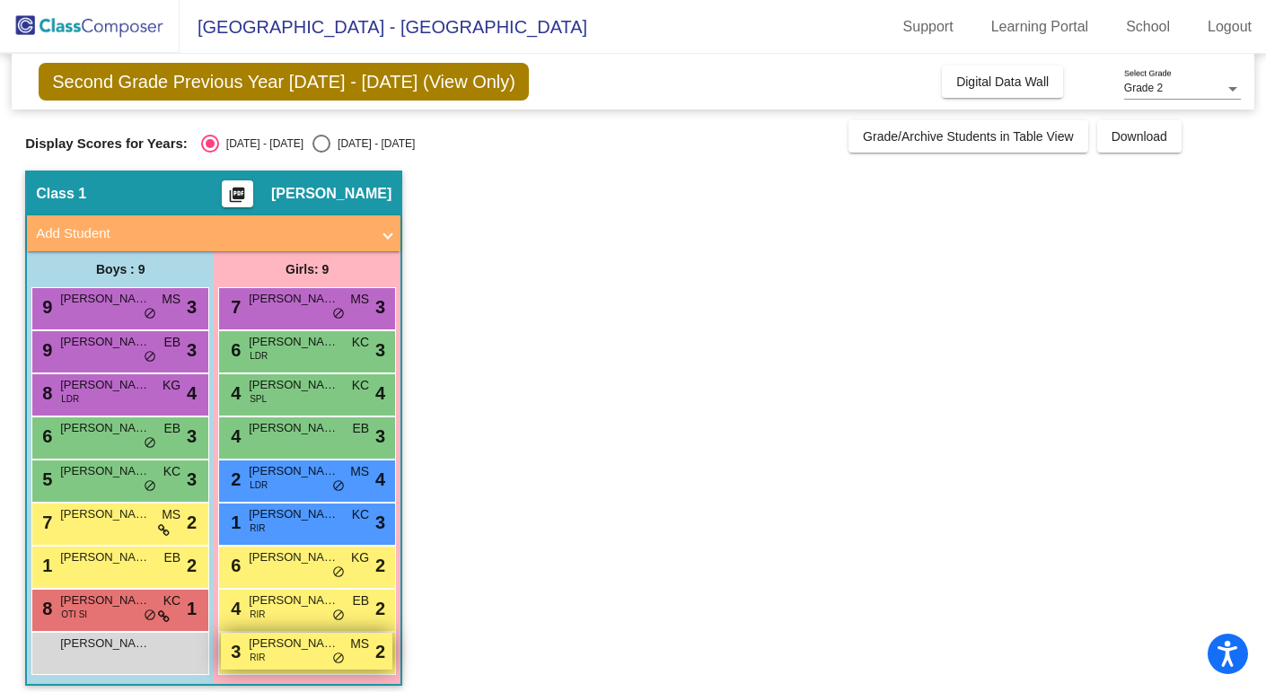
click at [277, 658] on div "3 [PERSON_NAME] RIR MS lock do_not_disturb_alt 2" at bounding box center [306, 651] width 171 height 37
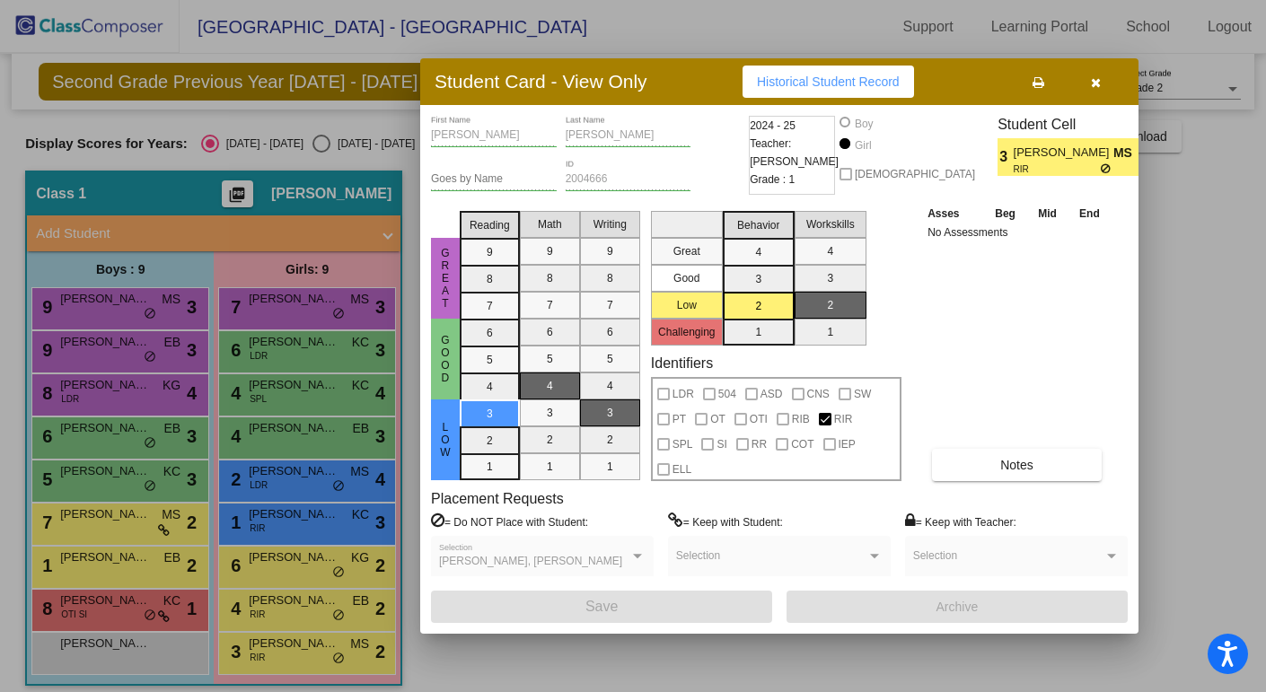
click at [1089, 85] on button "button" at bounding box center [1095, 82] width 57 height 32
